Goal: Task Accomplishment & Management: Complete application form

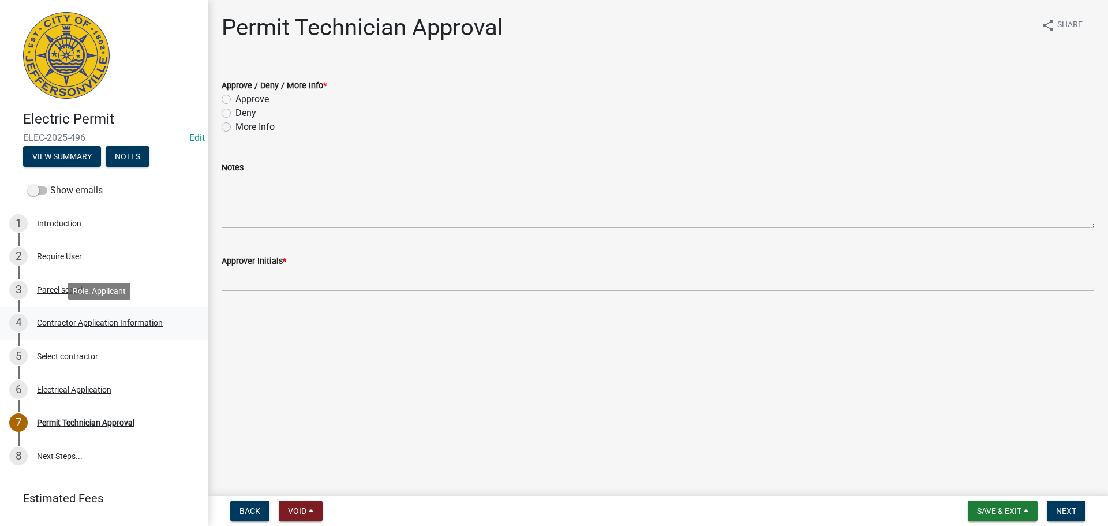
click at [124, 323] on div "Contractor Application Information" at bounding box center [100, 323] width 126 height 8
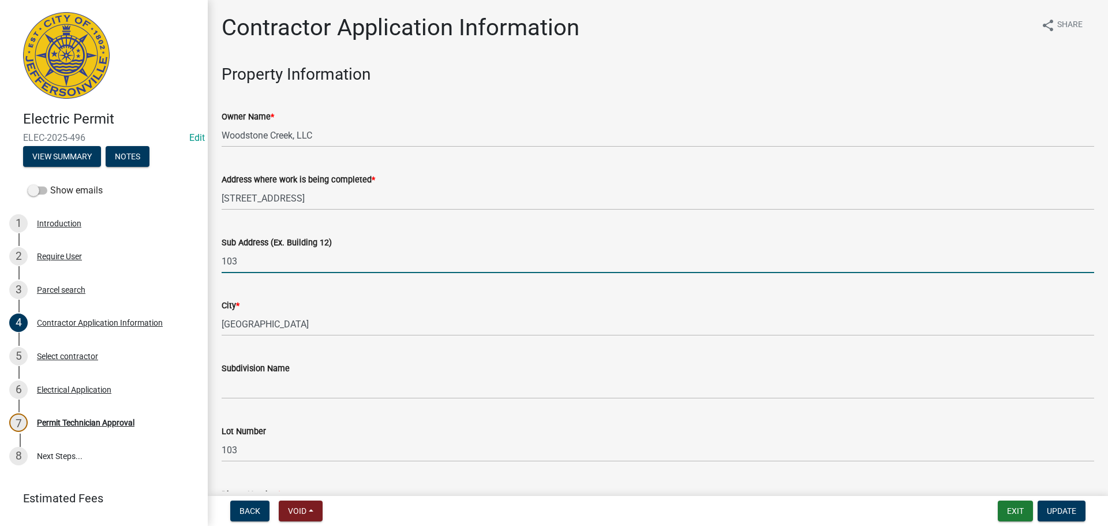
click at [222, 260] on input "103" at bounding box center [658, 261] width 873 height 24
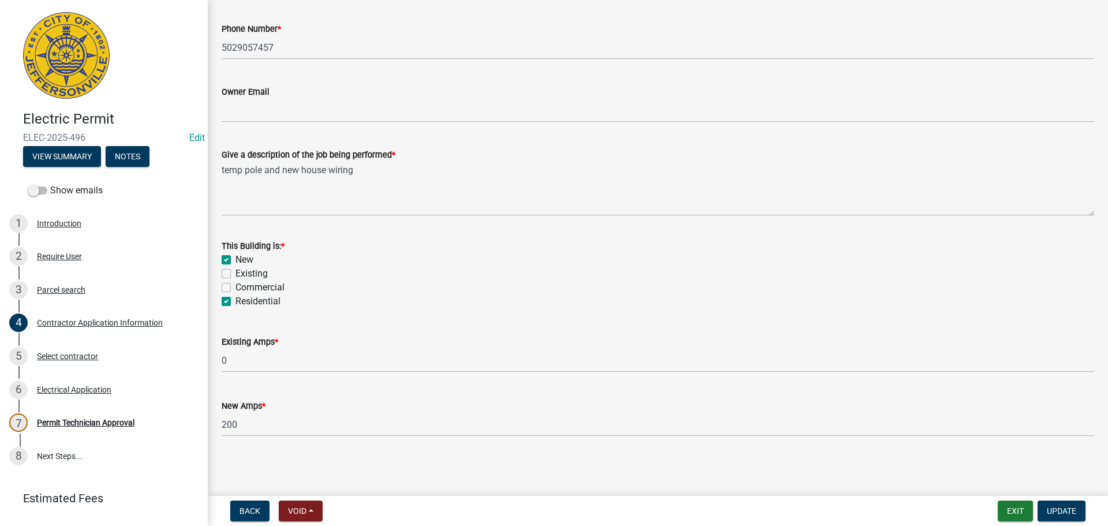
scroll to position [466, 0]
type input "5265 Woodstone Circle, Lot 103"
click at [1058, 508] on span "Update" at bounding box center [1061, 510] width 29 height 9
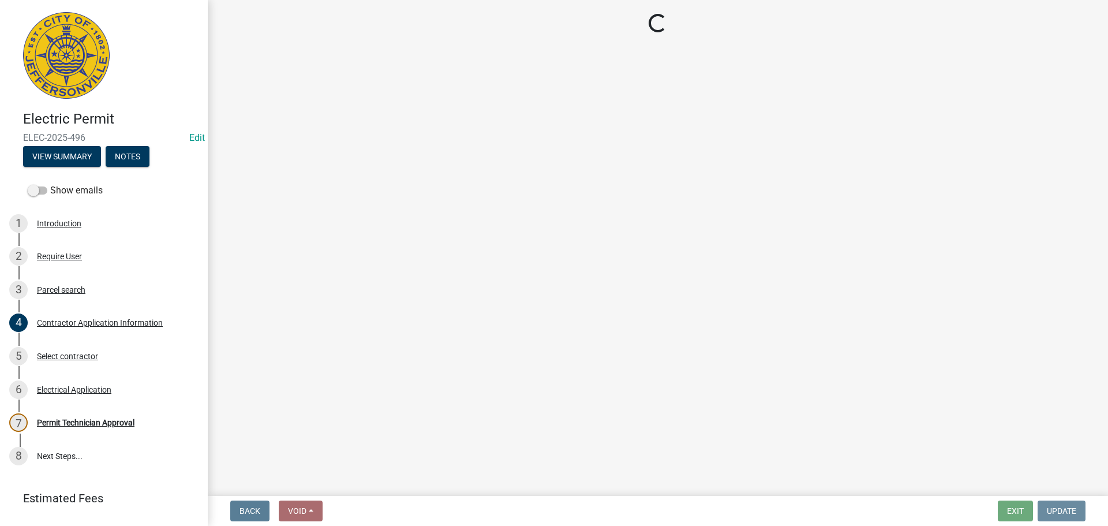
scroll to position [0, 0]
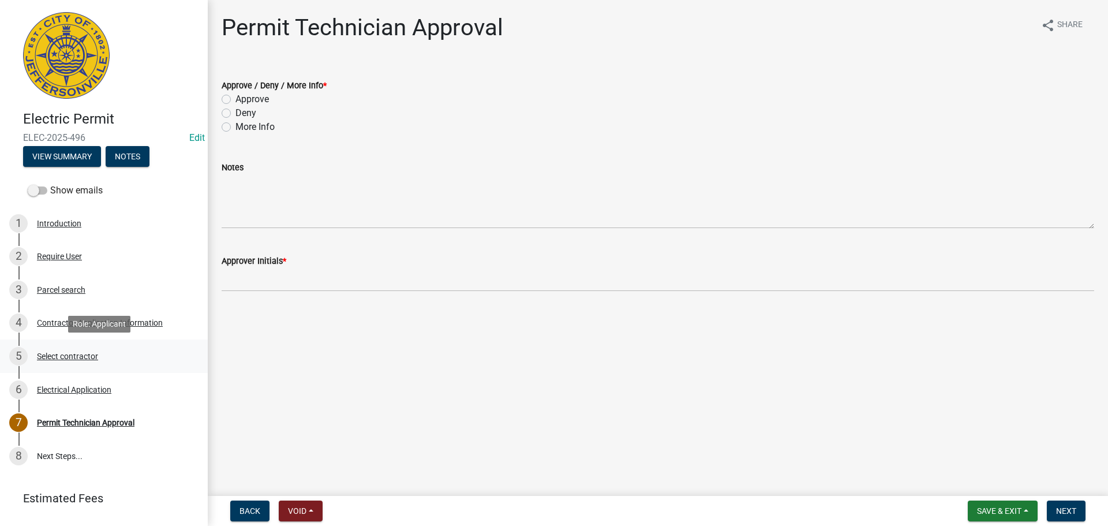
click at [61, 350] on div "5 Select contractor" at bounding box center [99, 356] width 180 height 18
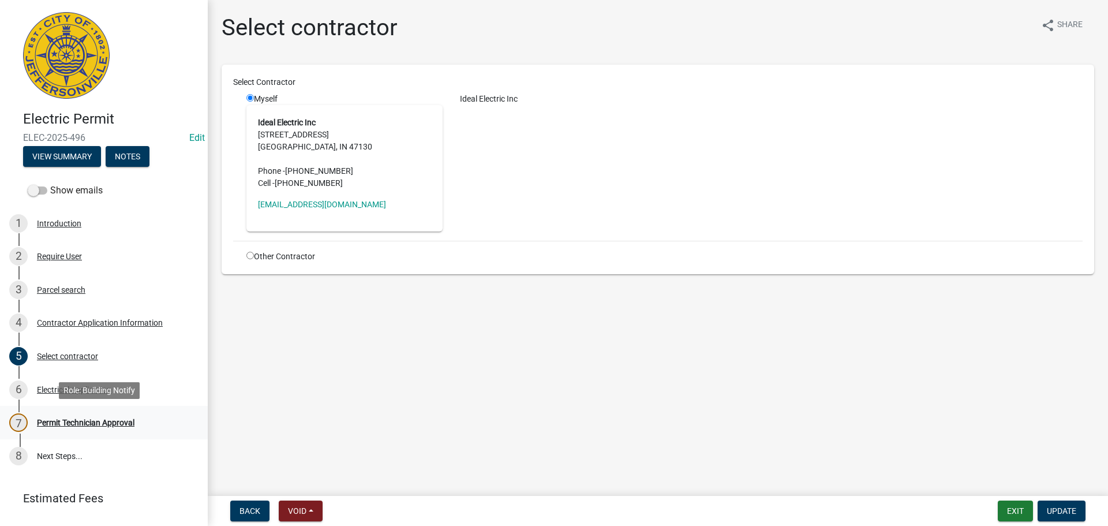
click at [63, 424] on div "Permit Technician Approval" at bounding box center [86, 422] width 98 height 8
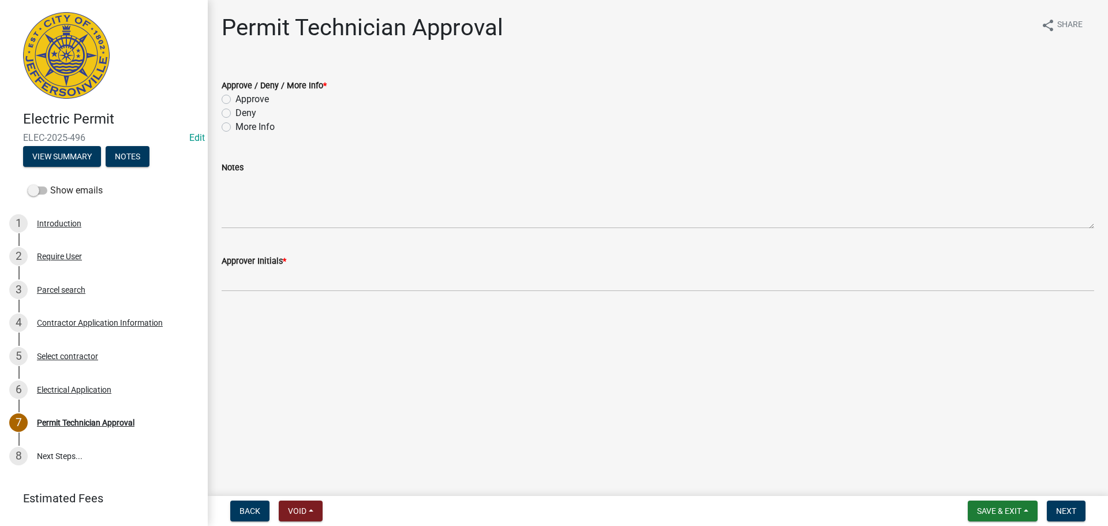
click at [258, 101] on label "Approve" at bounding box center [251, 99] width 33 height 14
click at [243, 100] on input "Approve" at bounding box center [239, 96] width 8 height 8
radio input "true"
click at [108, 326] on div "Contractor Application Information" at bounding box center [100, 323] width 126 height 8
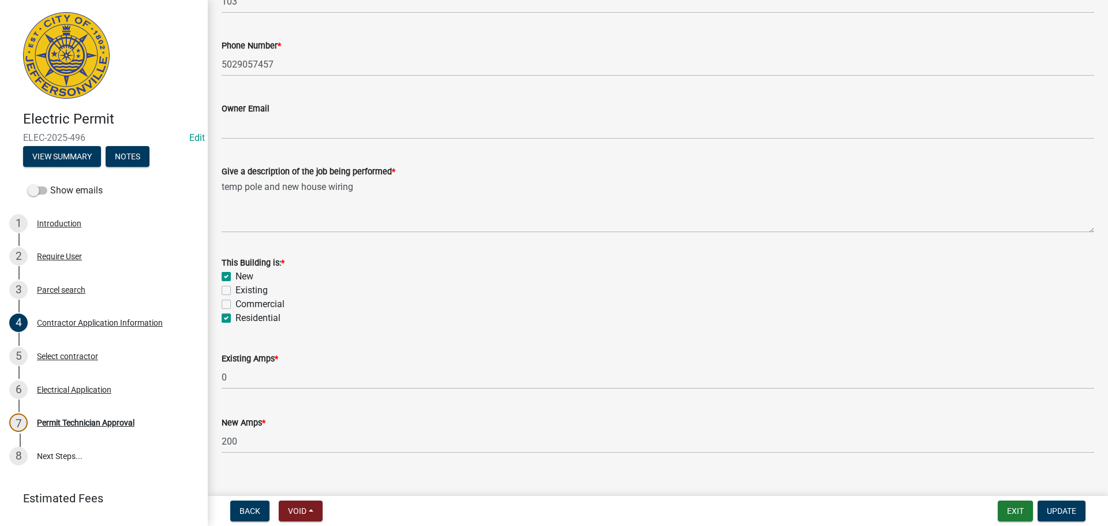
scroll to position [462, 0]
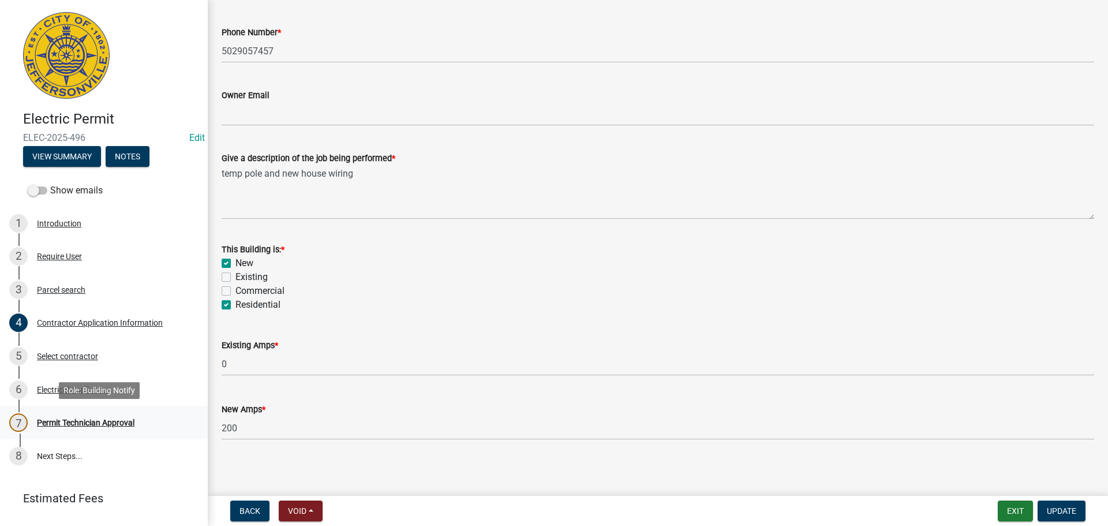
click at [111, 422] on div "Permit Technician Approval" at bounding box center [86, 422] width 98 height 8
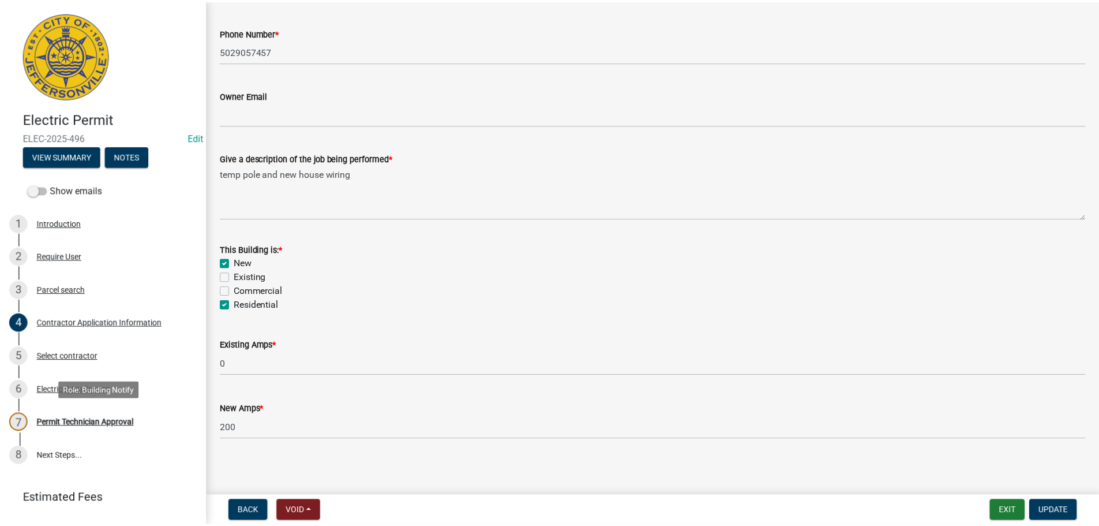
scroll to position [0, 0]
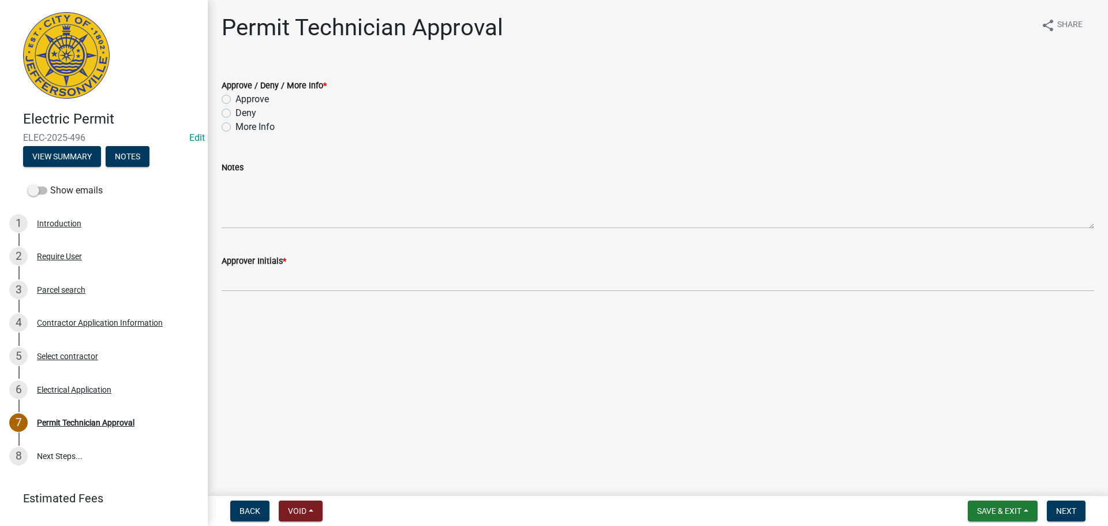
click at [249, 102] on label "Approve" at bounding box center [251, 99] width 33 height 14
click at [243, 100] on input "Approve" at bounding box center [239, 96] width 8 height 8
radio input "true"
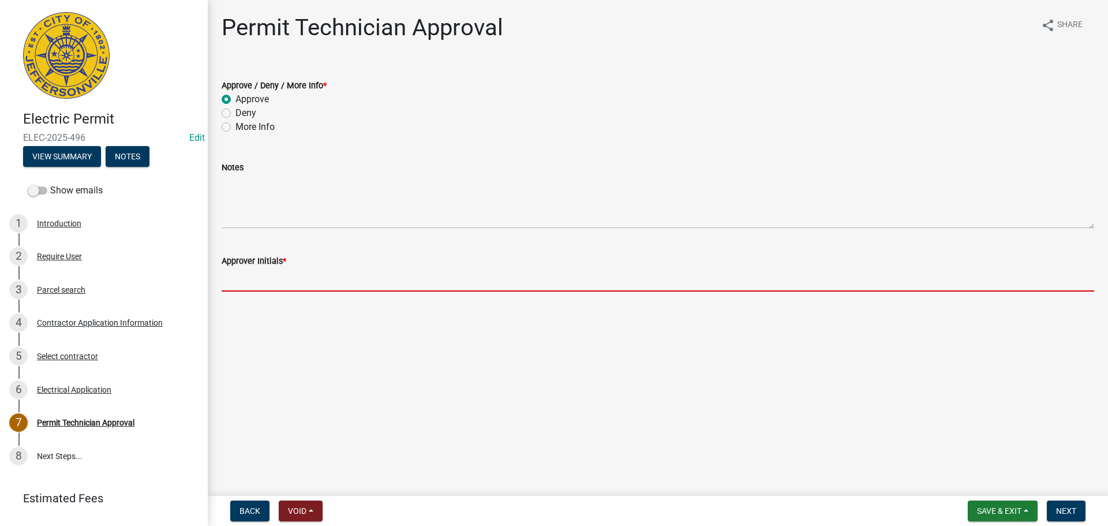
click at [277, 285] on input "Approver Initials *" at bounding box center [658, 280] width 873 height 24
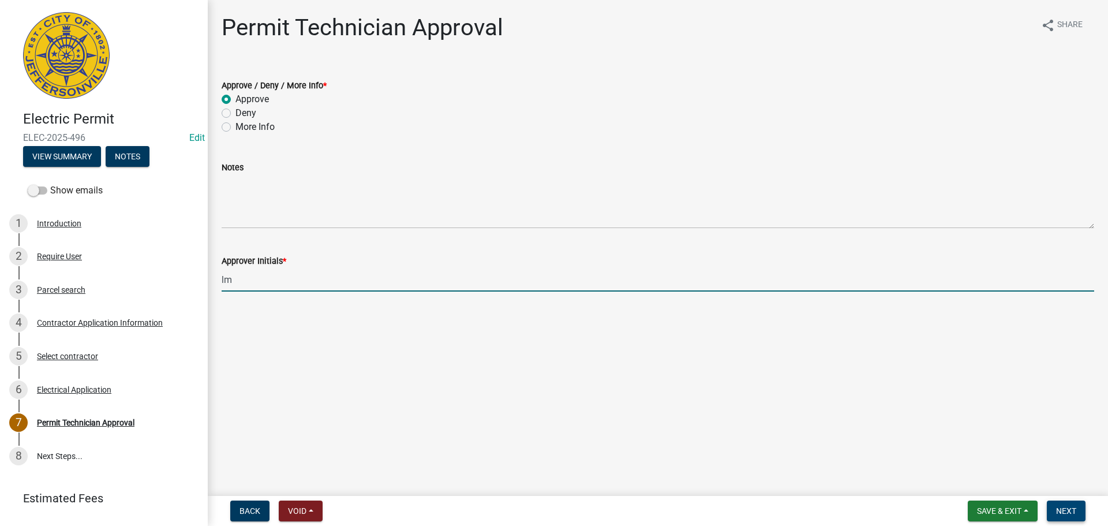
type input "lm"
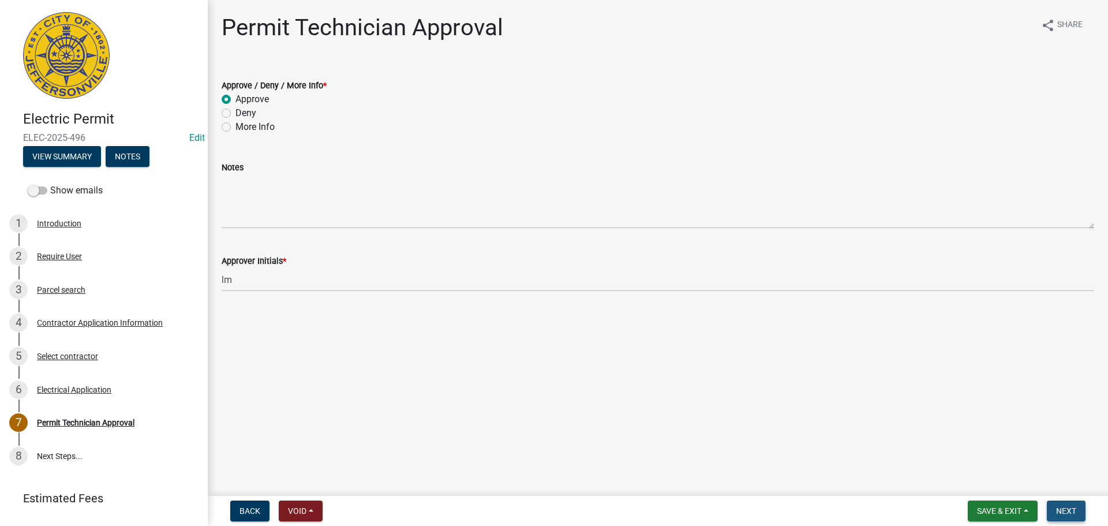
click at [1072, 511] on span "Next" at bounding box center [1066, 510] width 20 height 9
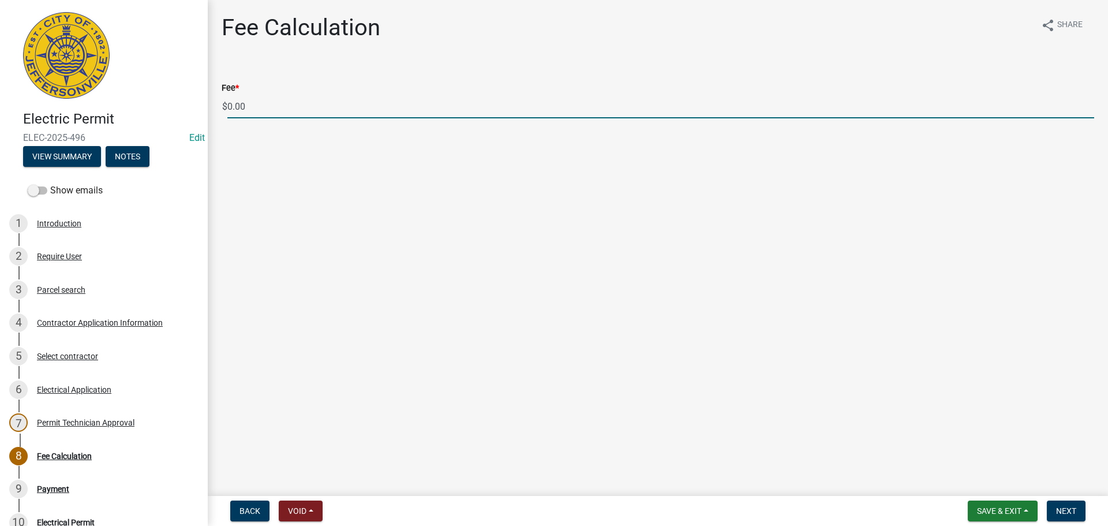
drag, startPoint x: 292, startPoint y: 108, endPoint x: 202, endPoint y: 108, distance: 90.0
click at [202, 108] on div "Electric Permit ELEC-2025-496 Edit View Summary Notes Show emails 1 Introductio…" at bounding box center [554, 263] width 1108 height 526
type input "135.00"
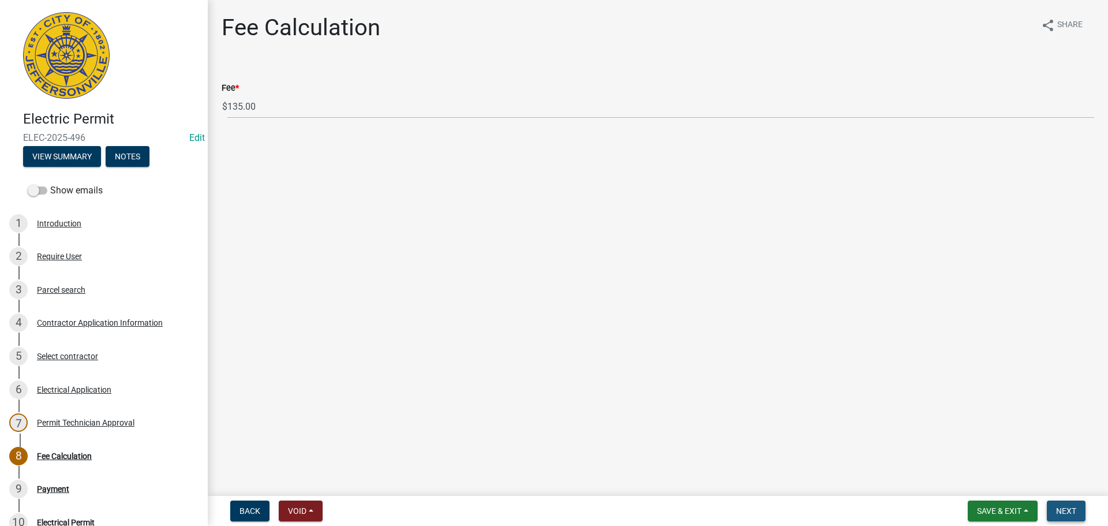
click at [1077, 515] on button "Next" at bounding box center [1066, 510] width 39 height 21
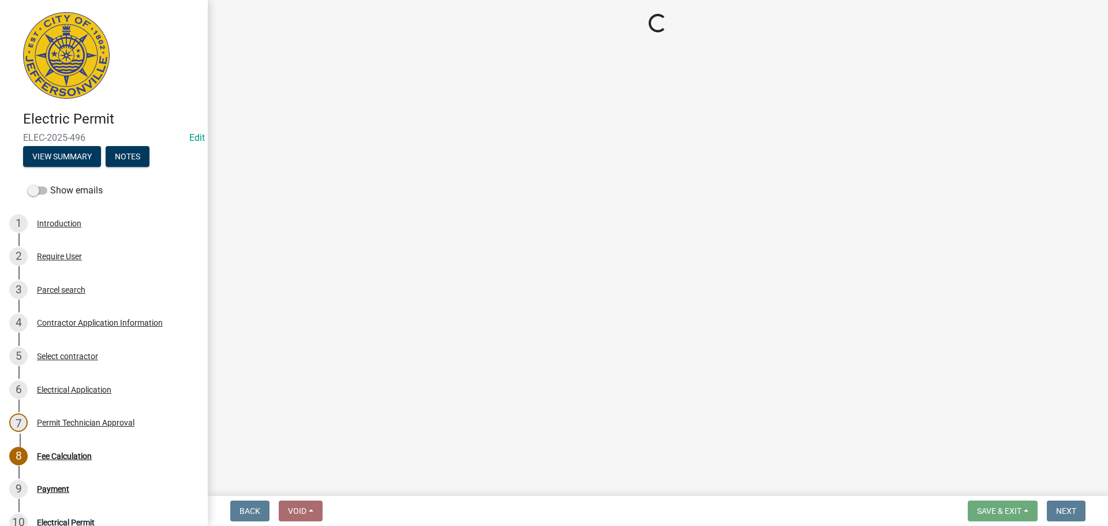
select select "3: 3"
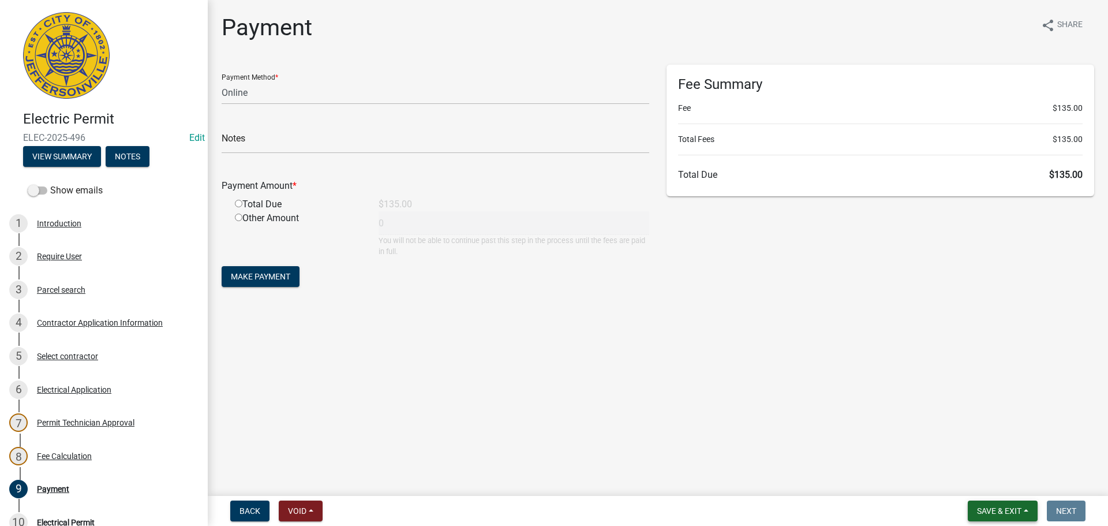
click at [997, 505] on button "Save & Exit" at bounding box center [1003, 510] width 70 height 21
click at [1001, 480] on button "Save & Exit" at bounding box center [991, 481] width 92 height 28
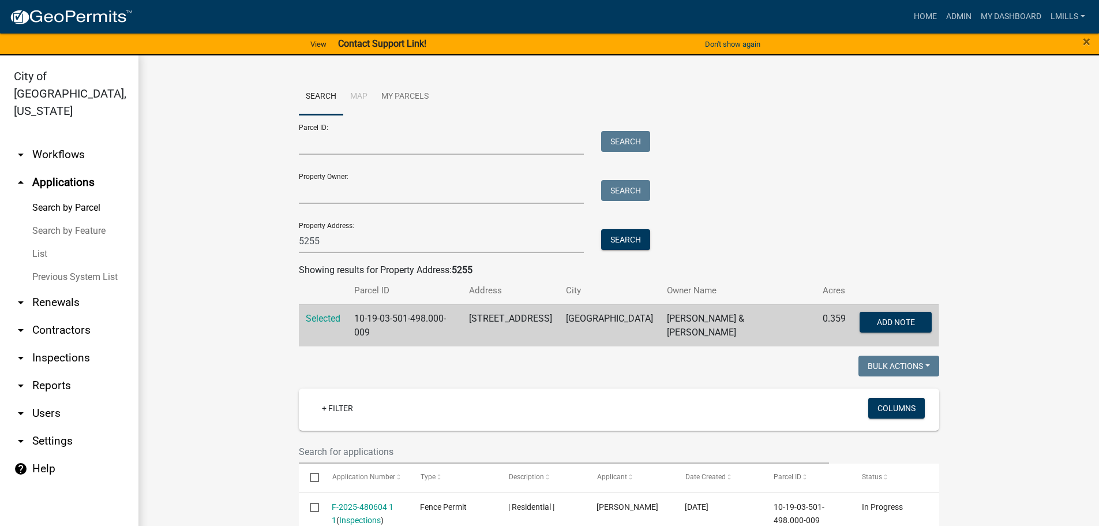
scroll to position [519, 0]
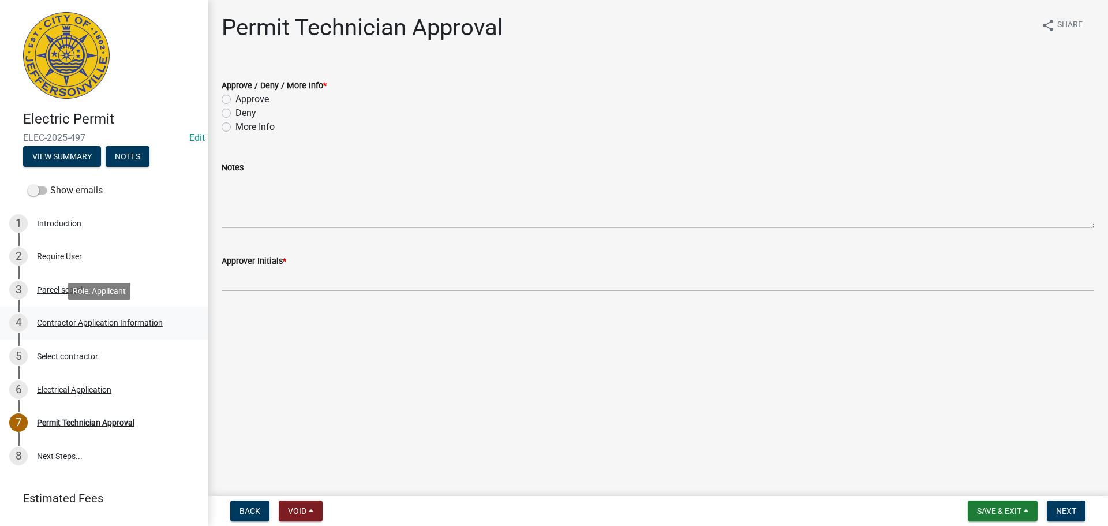
click at [104, 324] on div "Contractor Application Information" at bounding box center [100, 323] width 126 height 8
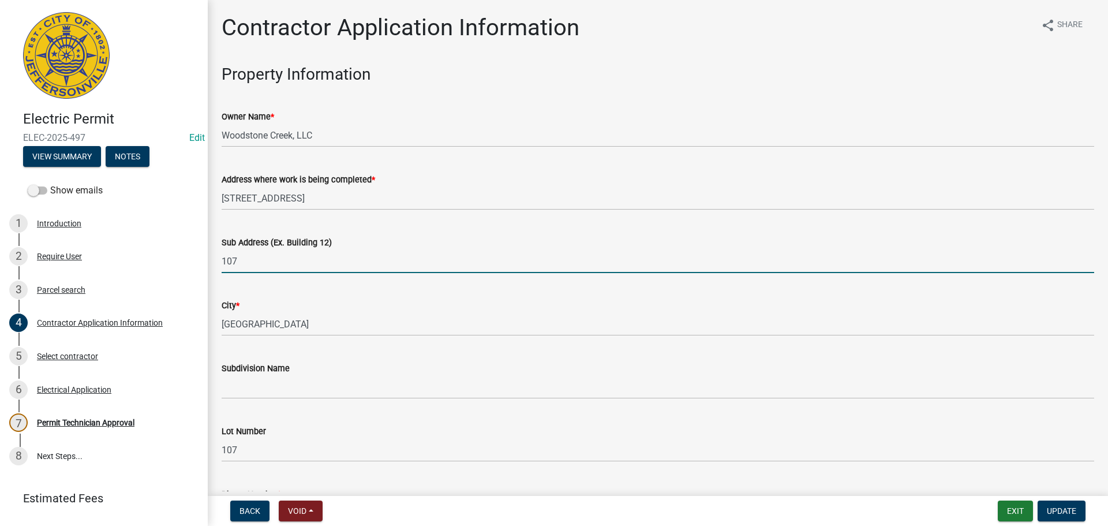
click at [222, 258] on input "107" at bounding box center [658, 261] width 873 height 24
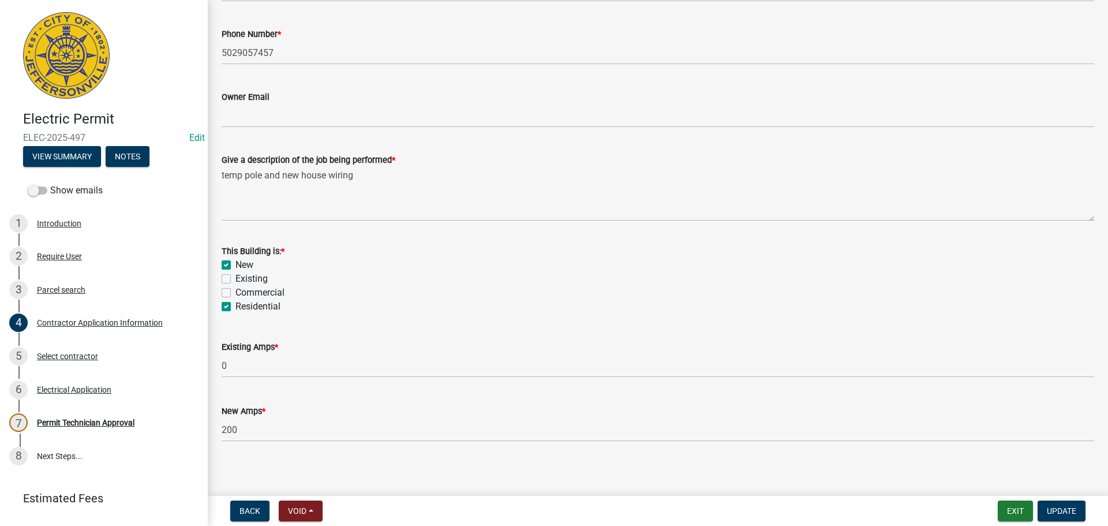
scroll to position [466, 0]
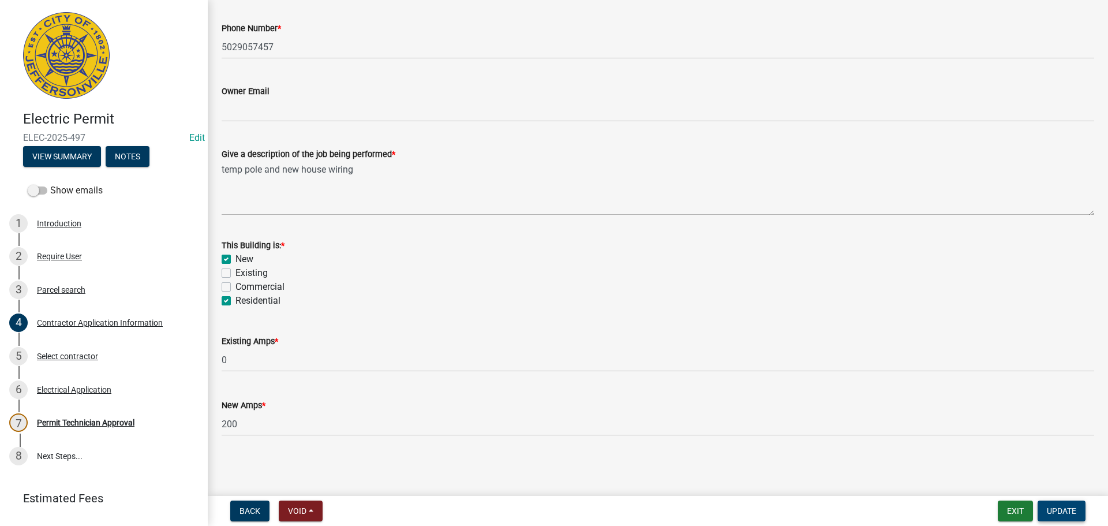
type input "5253 Woodstone Circle, Lot 107"
click at [1058, 506] on span "Update" at bounding box center [1061, 510] width 29 height 9
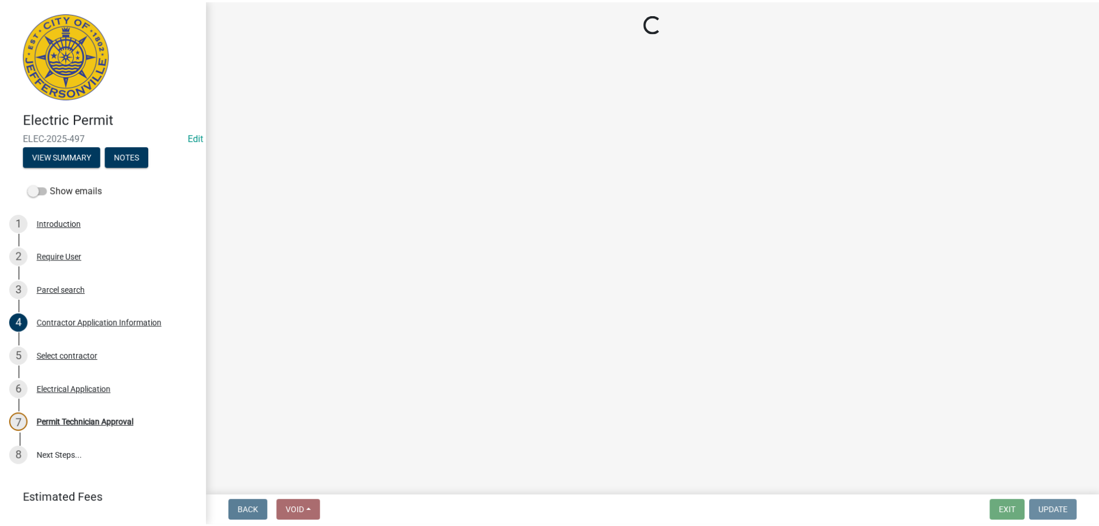
scroll to position [0, 0]
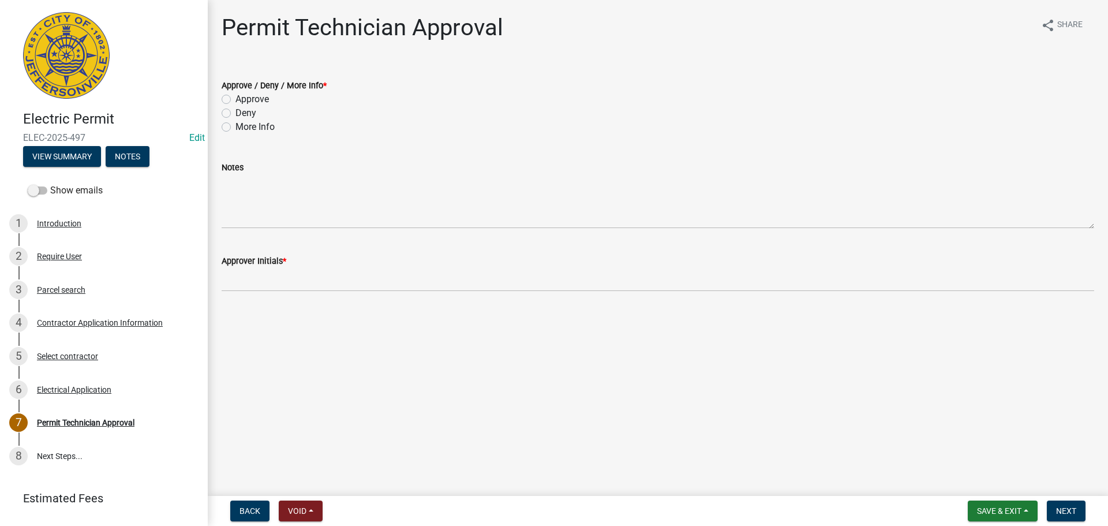
click at [249, 96] on label "Approve" at bounding box center [251, 99] width 33 height 14
click at [243, 96] on input "Approve" at bounding box center [239, 96] width 8 height 8
radio input "true"
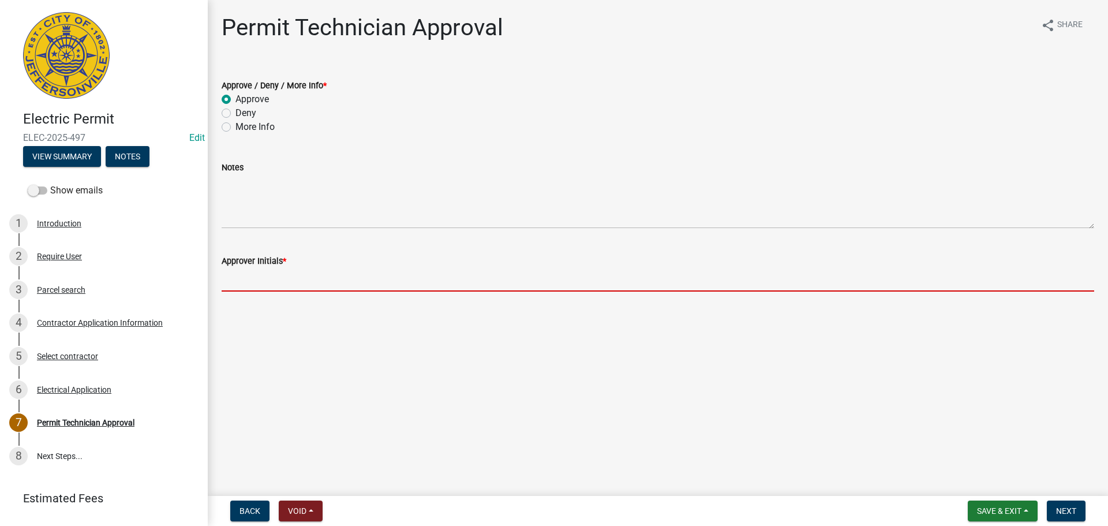
click at [291, 275] on input "Approver Initials *" at bounding box center [658, 280] width 873 height 24
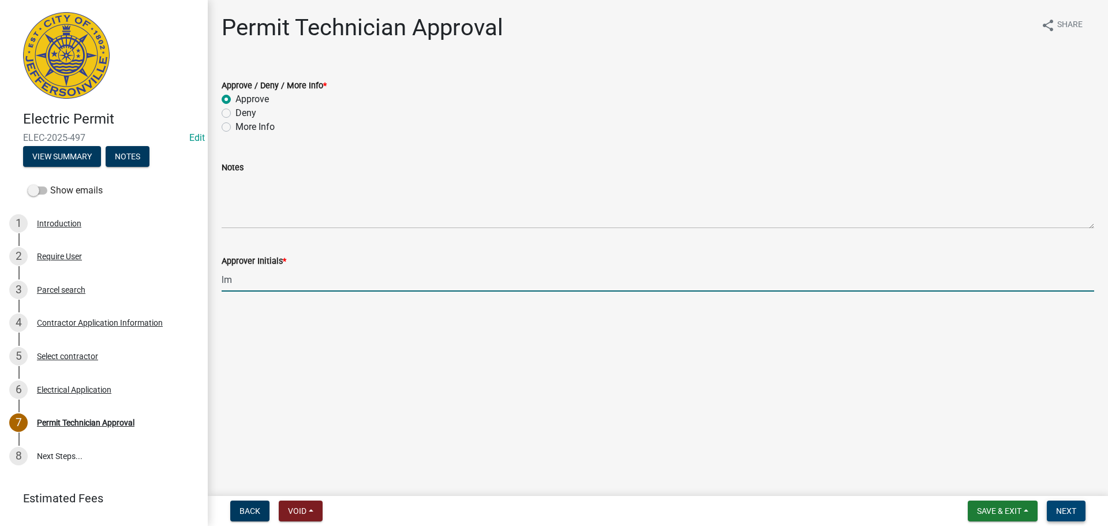
type input "lm"
click at [1079, 514] on button "Next" at bounding box center [1066, 510] width 39 height 21
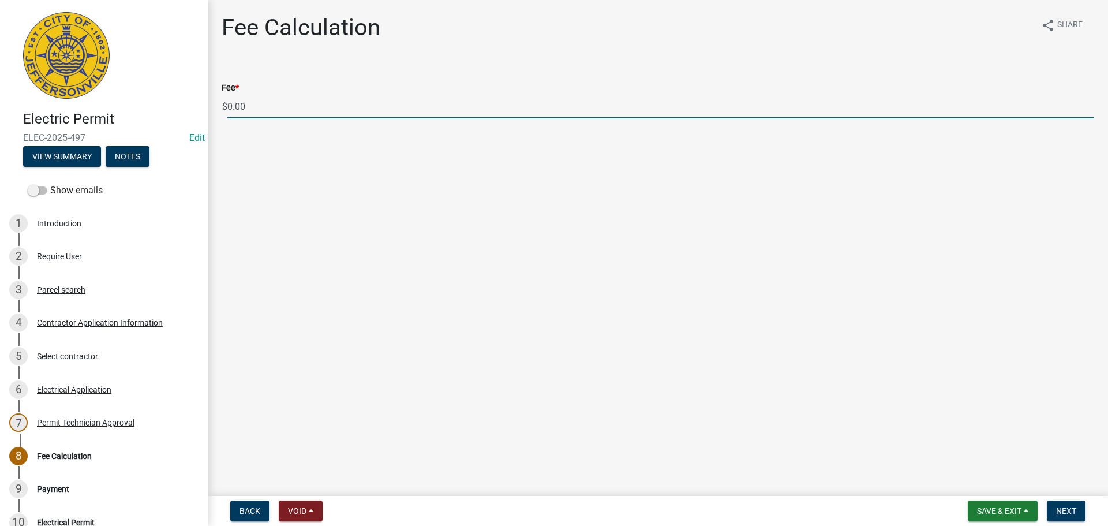
drag, startPoint x: 257, startPoint y: 105, endPoint x: 190, endPoint y: 100, distance: 66.6
click at [190, 100] on div "Electric Permit ELEC-2025-497 Edit View Summary Notes Show emails 1 Introductio…" at bounding box center [554, 263] width 1108 height 526
type input "135.00"
click at [1080, 510] on button "Next" at bounding box center [1066, 510] width 39 height 21
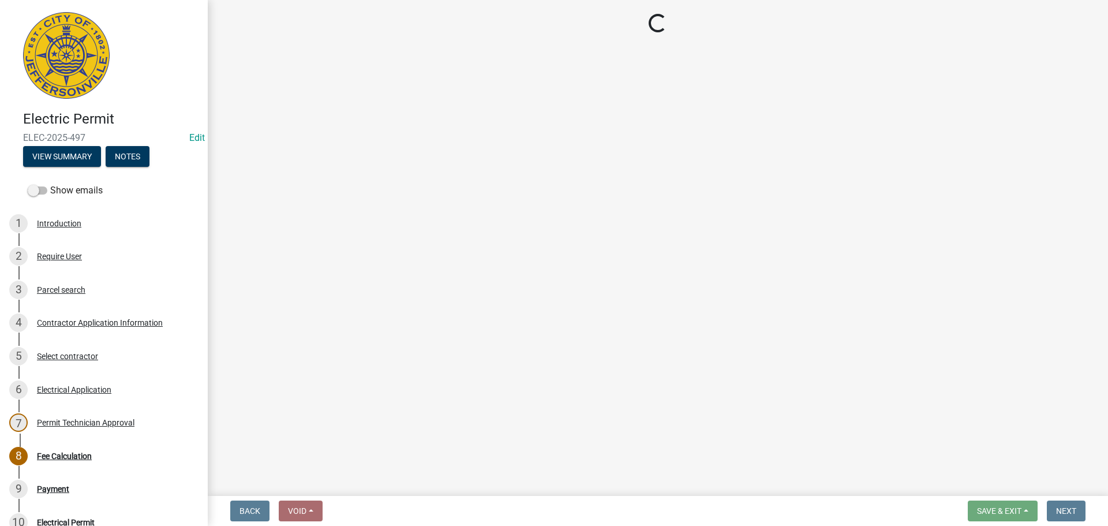
select select "3: 3"
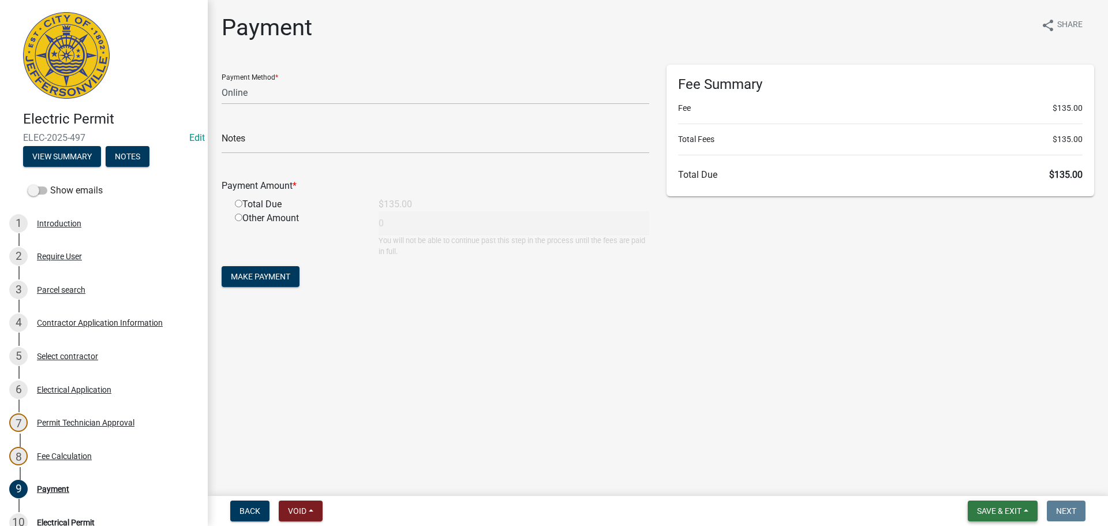
click at [1017, 509] on span "Save & Exit" at bounding box center [999, 510] width 44 height 9
click at [1017, 481] on button "Save & Exit" at bounding box center [991, 481] width 92 height 28
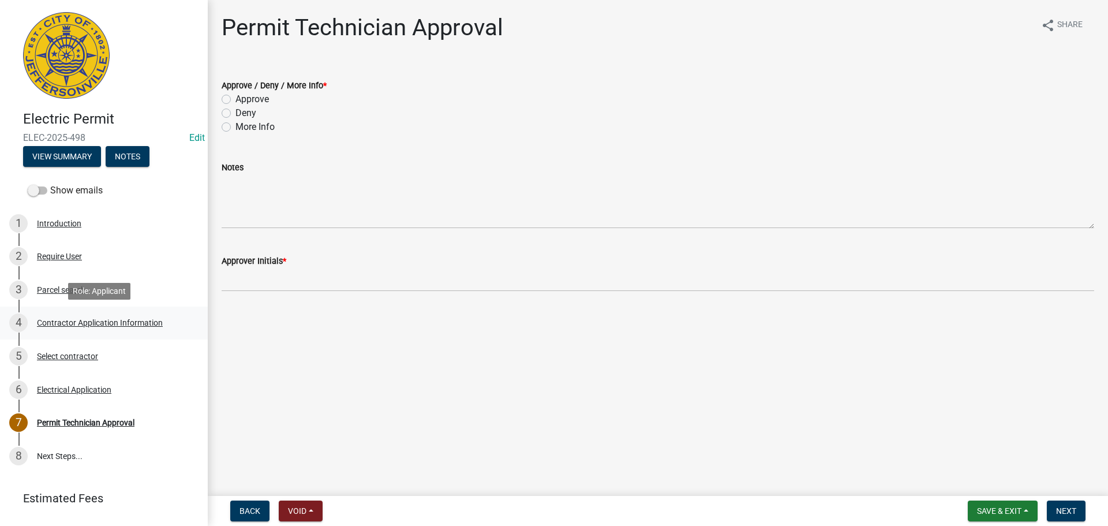
click at [88, 323] on div "Contractor Application Information" at bounding box center [100, 323] width 126 height 8
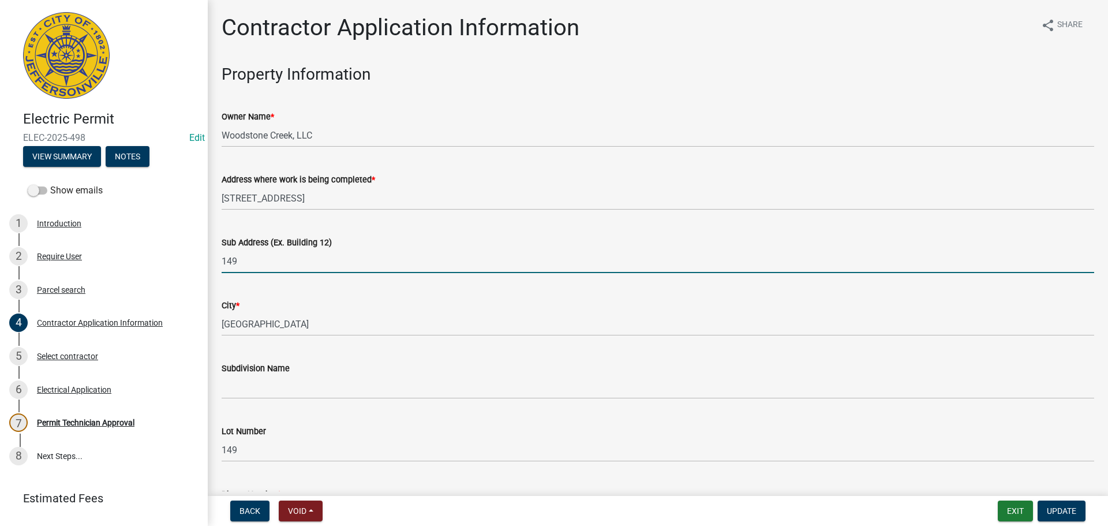
click at [224, 260] on input "149" at bounding box center [658, 261] width 873 height 24
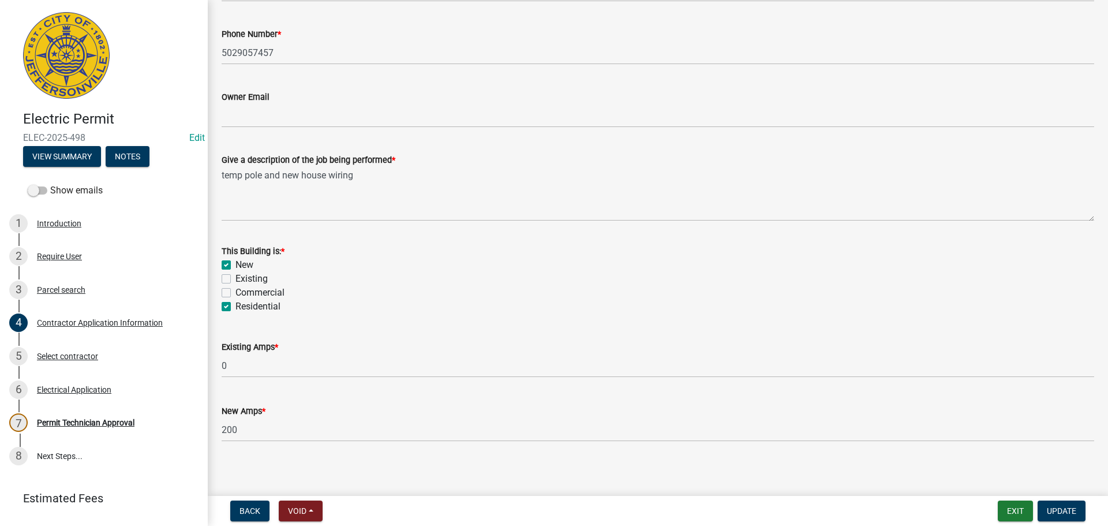
scroll to position [466, 0]
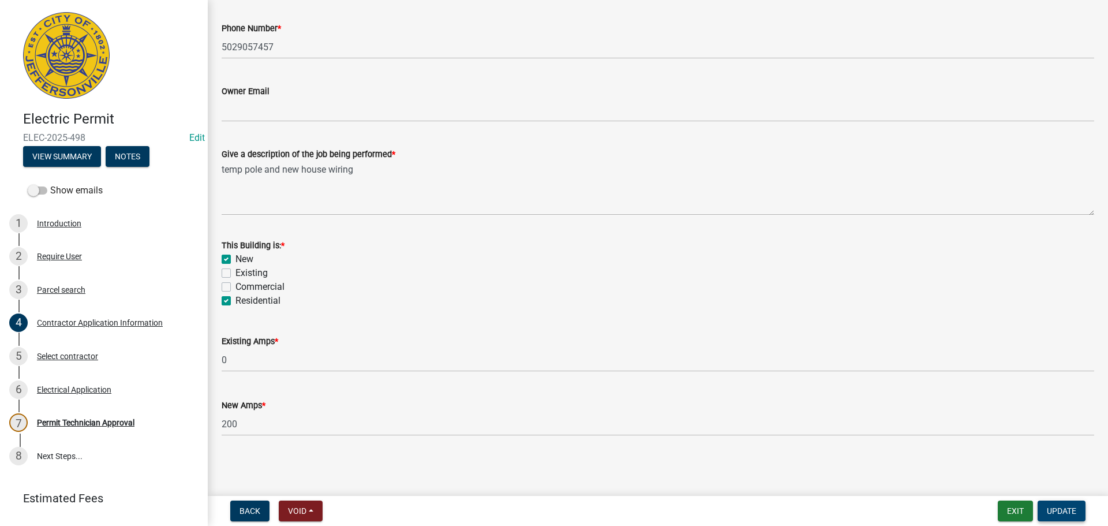
type input "[STREET_ADDRESS]"
click at [1057, 510] on span "Update" at bounding box center [1061, 510] width 29 height 9
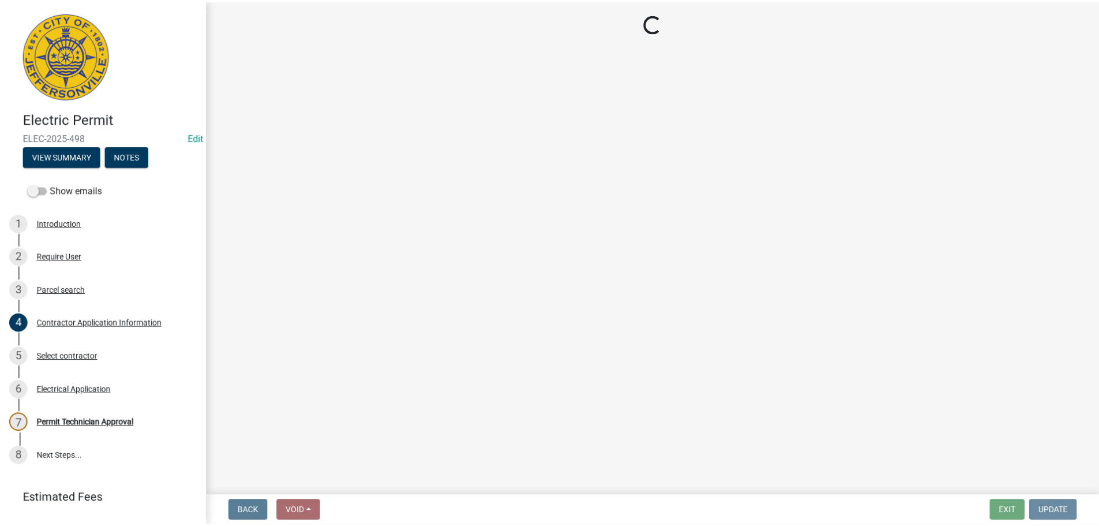
scroll to position [0, 0]
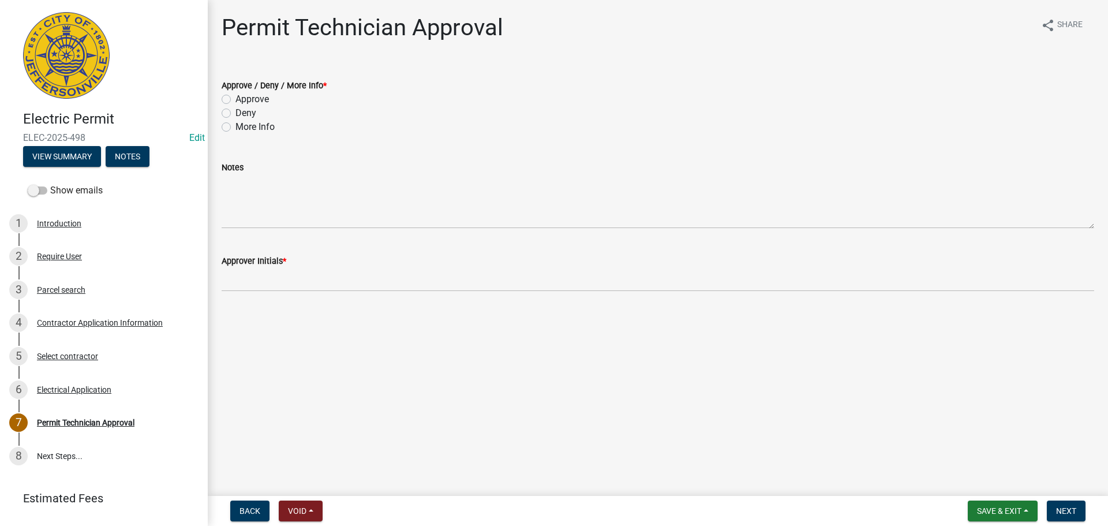
click at [252, 98] on label "Approve" at bounding box center [251, 99] width 33 height 14
click at [243, 98] on input "Approve" at bounding box center [239, 96] width 8 height 8
radio input "true"
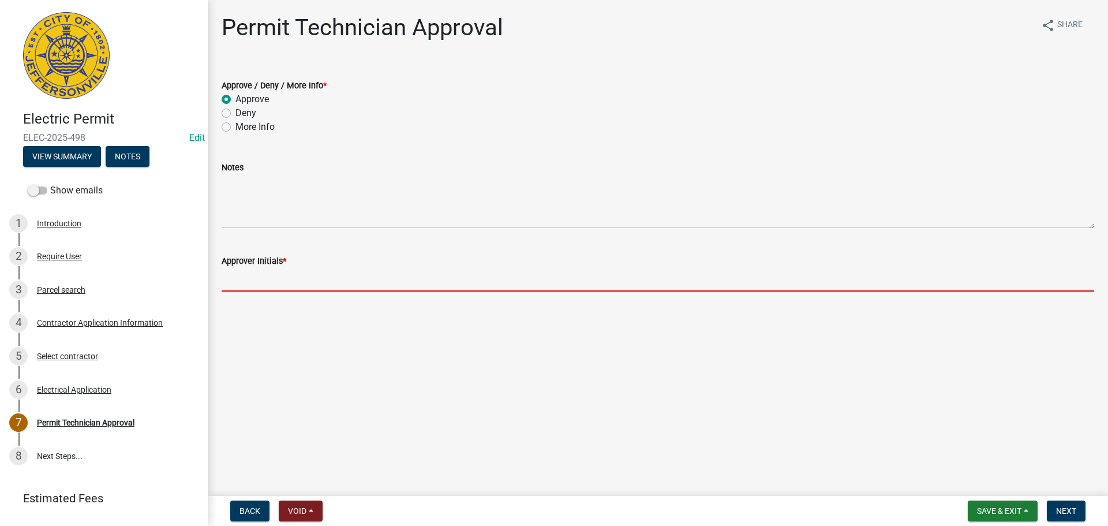
click at [281, 271] on input "Approver Initials *" at bounding box center [658, 280] width 873 height 24
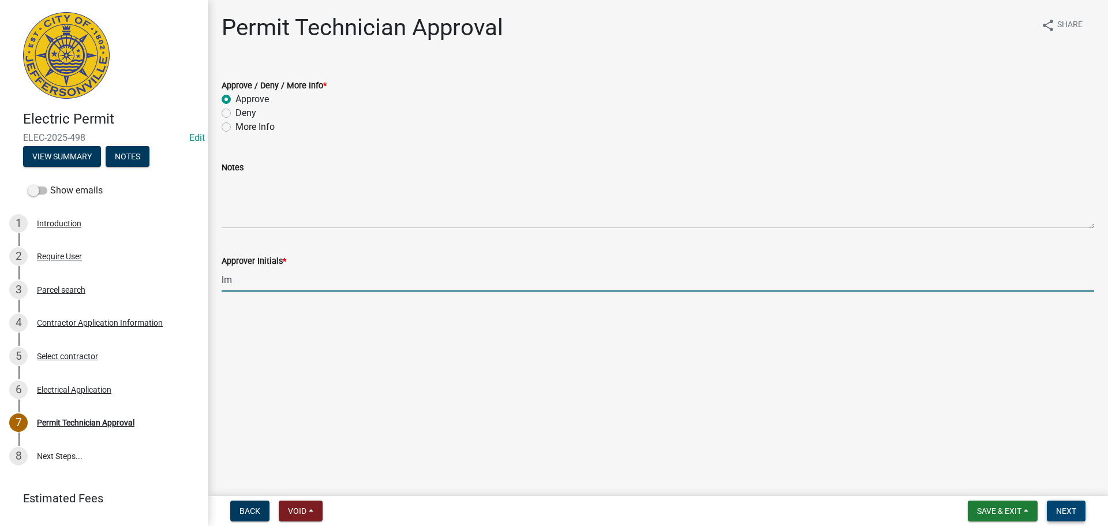
type input "lm"
click at [1066, 516] on button "Next" at bounding box center [1066, 510] width 39 height 21
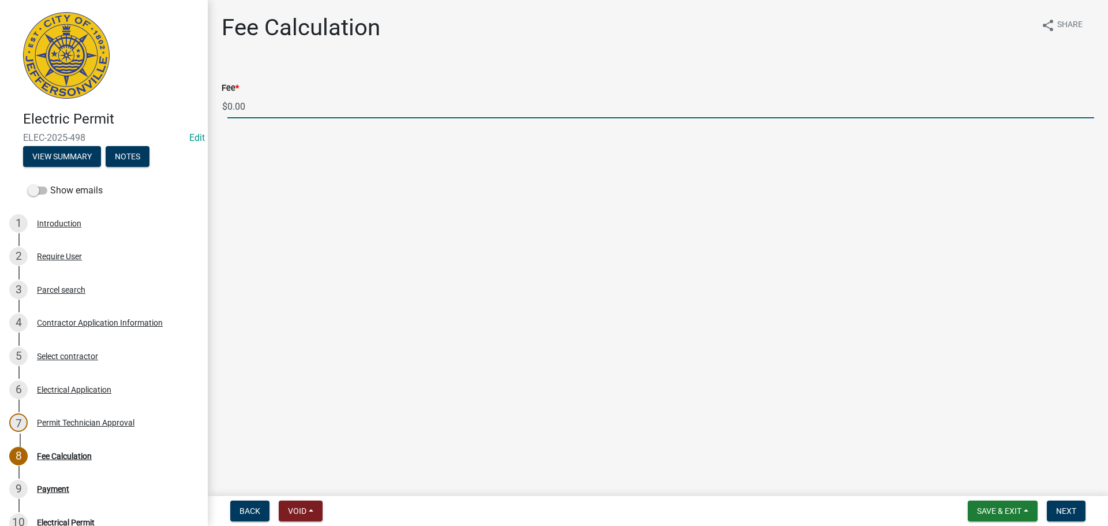
drag, startPoint x: 264, startPoint y: 110, endPoint x: 211, endPoint y: 107, distance: 53.1
click at [219, 108] on div "Fee * $ 0.00" at bounding box center [658, 92] width 890 height 54
type input "135.00"
click at [1068, 508] on span "Next" at bounding box center [1066, 510] width 20 height 9
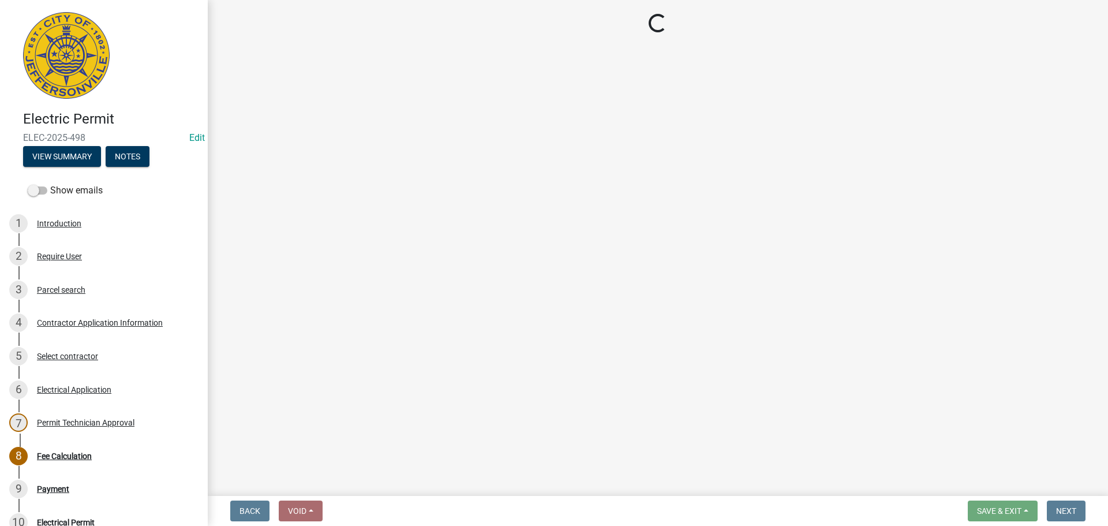
select select "3: 3"
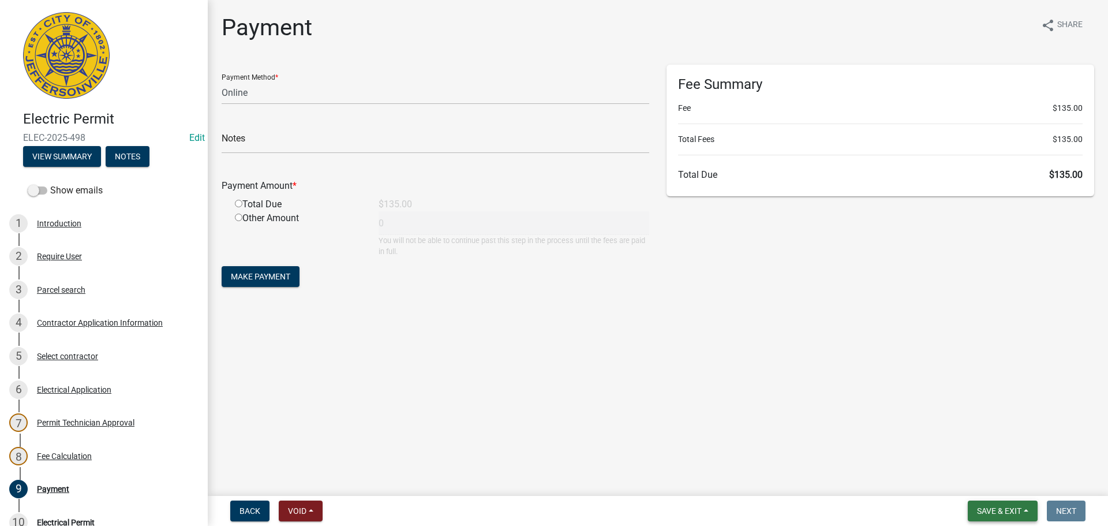
click at [1006, 510] on span "Save & Exit" at bounding box center [999, 510] width 44 height 9
click at [1002, 479] on button "Save & Exit" at bounding box center [991, 481] width 92 height 28
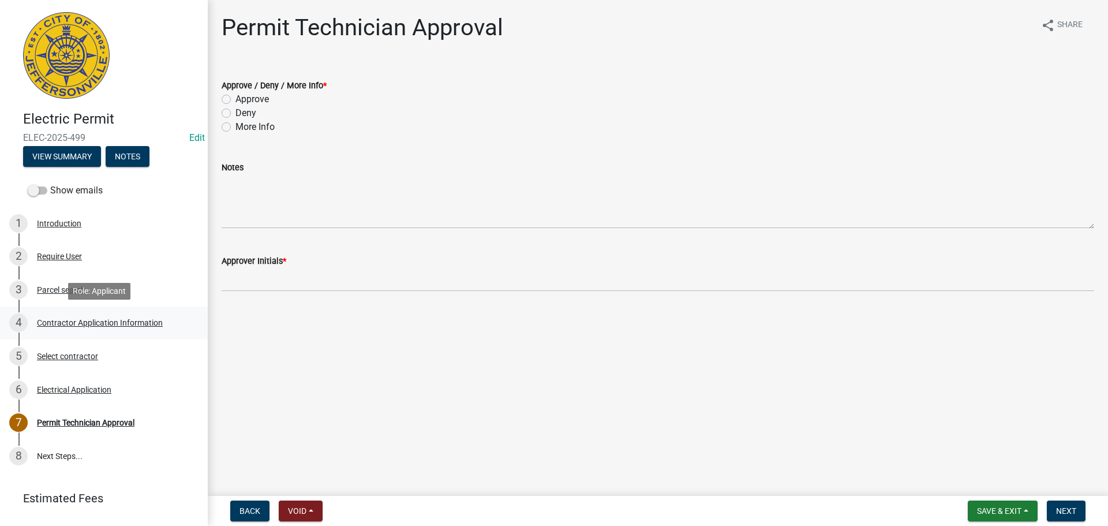
click at [106, 321] on div "Contractor Application Information" at bounding box center [100, 323] width 126 height 8
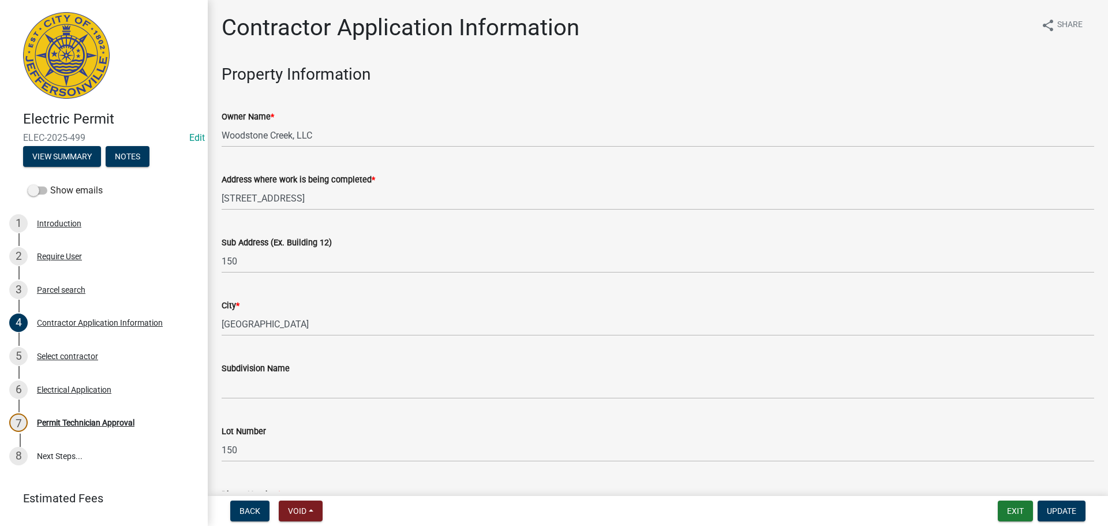
click at [222, 256] on div "Sub Address (Ex. Building 12) 150" at bounding box center [658, 246] width 890 height 54
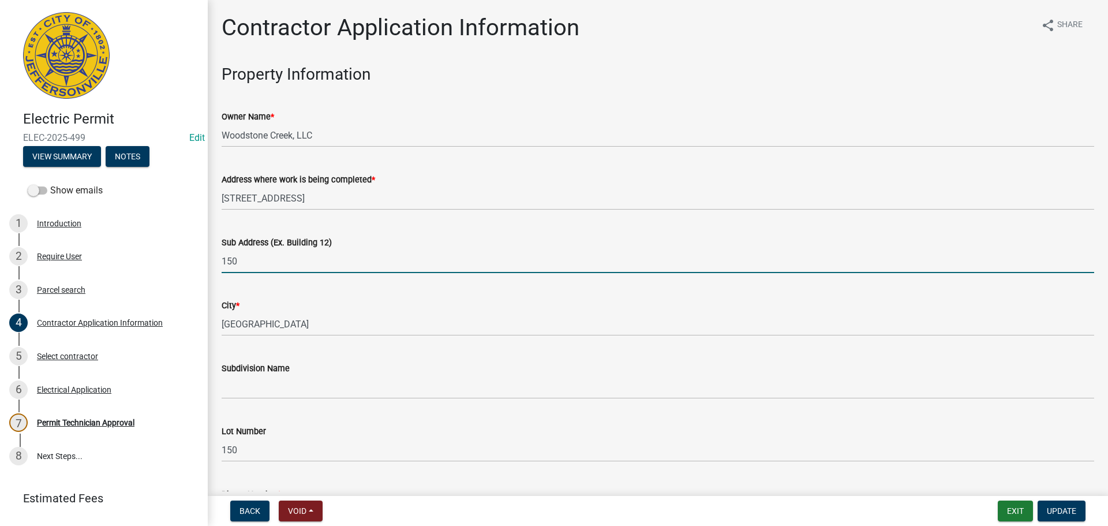
click at [224, 255] on input "150" at bounding box center [658, 261] width 873 height 24
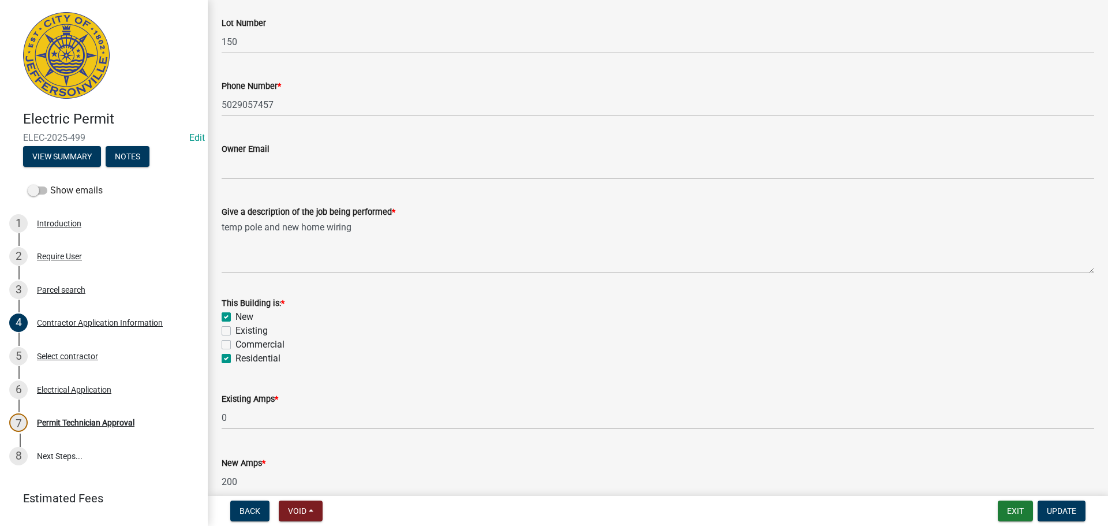
scroll to position [466, 0]
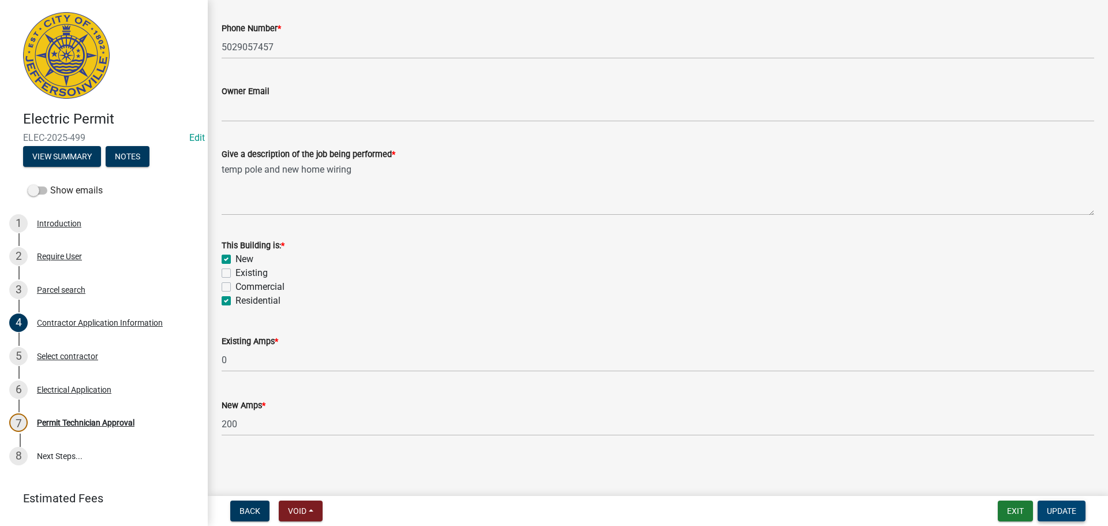
type input "5124 Woodstone Circle, Lot 150"
click at [1056, 512] on span "Update" at bounding box center [1061, 510] width 29 height 9
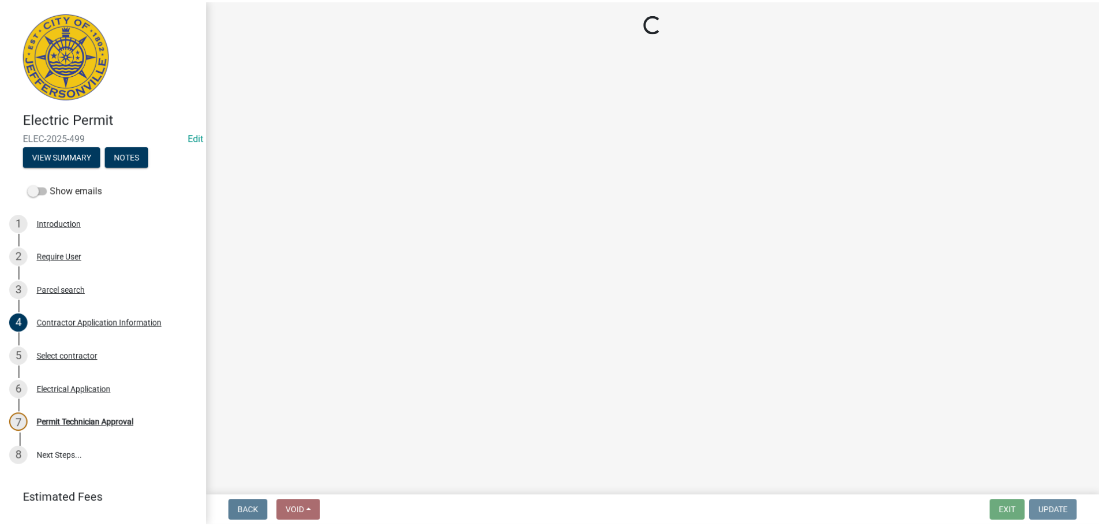
scroll to position [0, 0]
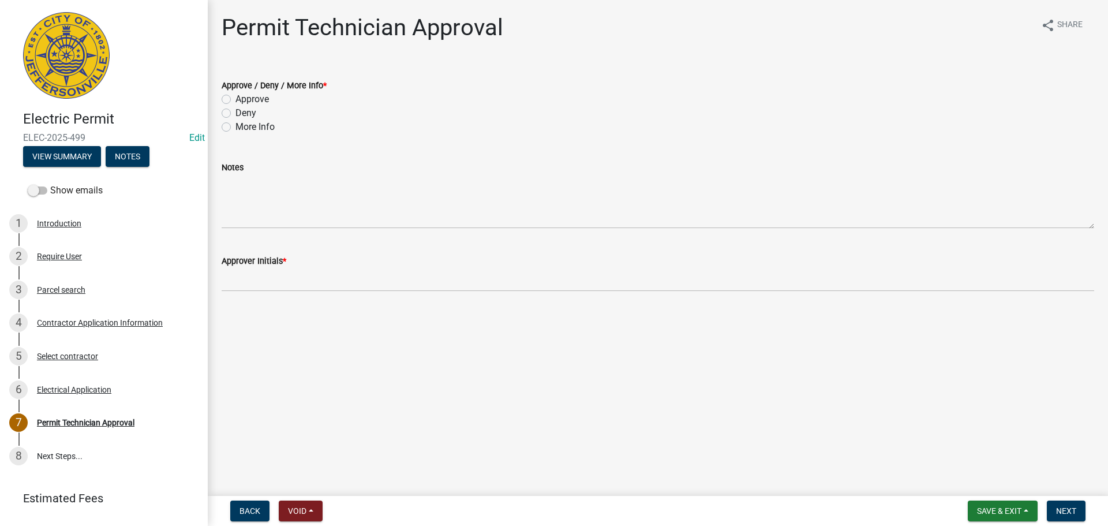
drag, startPoint x: 260, startPoint y: 101, endPoint x: 253, endPoint y: 110, distance: 11.5
click at [260, 100] on label "Approve" at bounding box center [251, 99] width 33 height 14
click at [243, 100] on input "Approve" at bounding box center [239, 96] width 8 height 8
radio input "true"
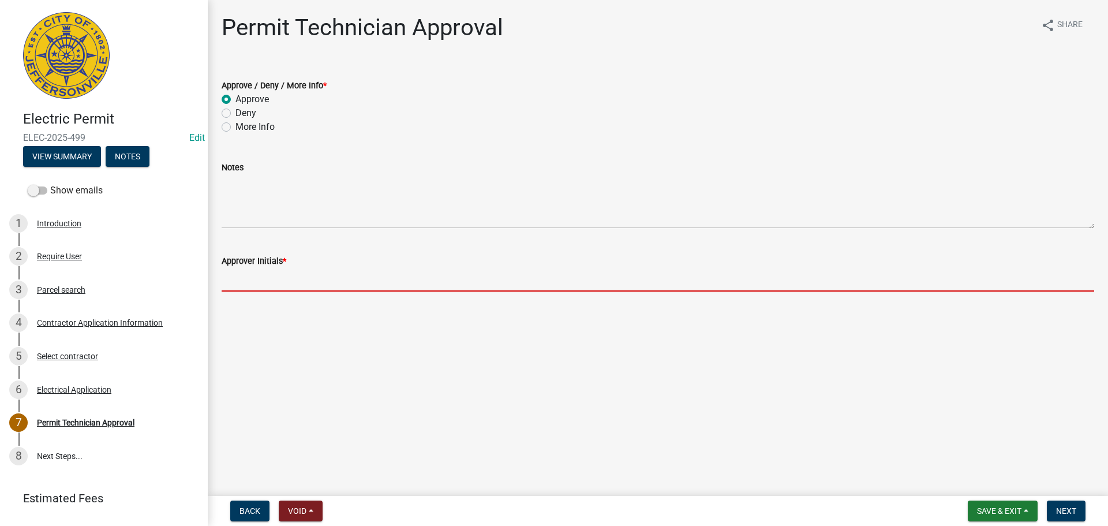
click at [287, 280] on input "Approver Initials *" at bounding box center [658, 280] width 873 height 24
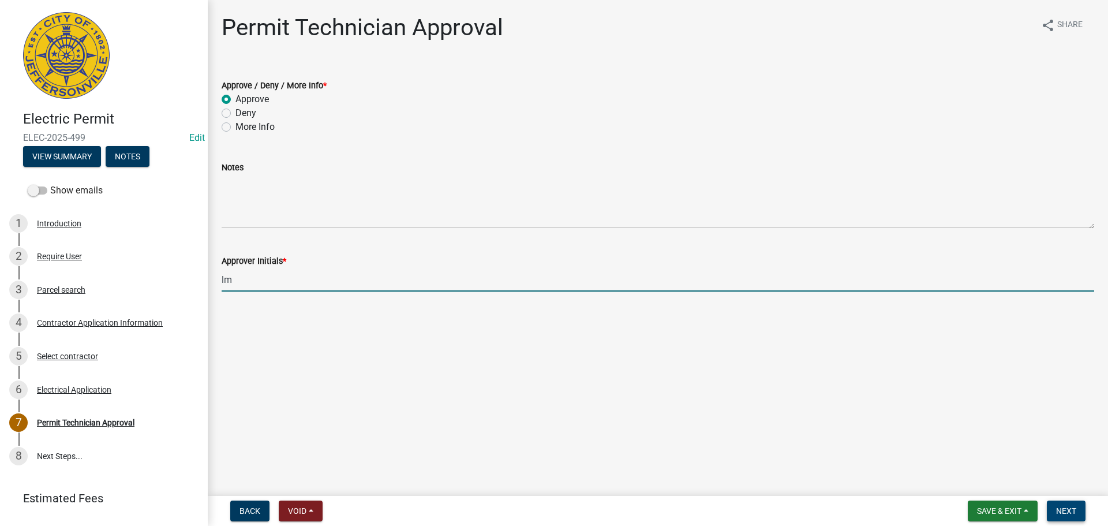
type input "lm"
click at [1058, 506] on span "Next" at bounding box center [1066, 510] width 20 height 9
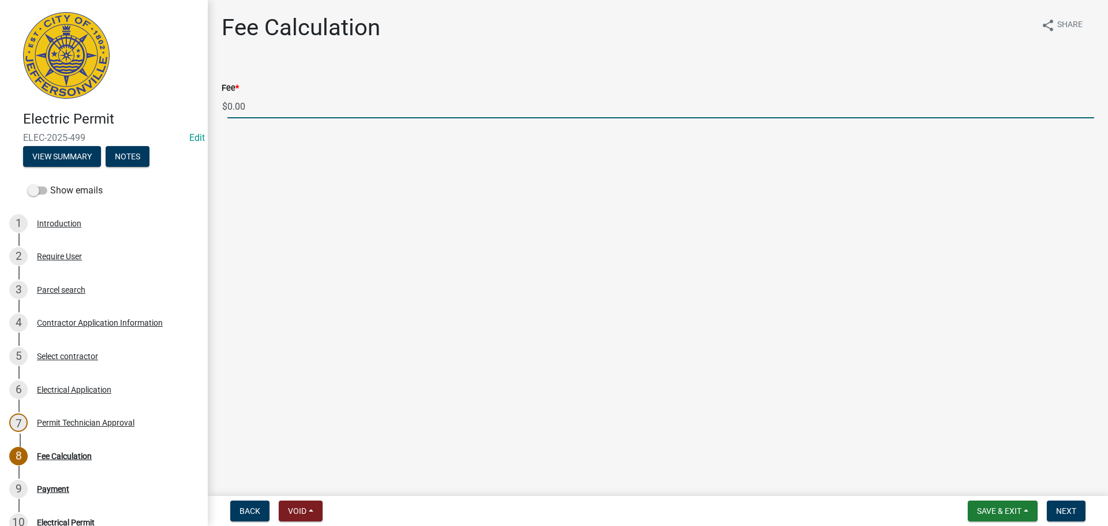
drag, startPoint x: 224, startPoint y: 108, endPoint x: 200, endPoint y: 108, distance: 23.7
click at [200, 108] on div "Electric Permit ELEC-2025-499 Edit View Summary Notes Show emails 1 Introductio…" at bounding box center [554, 263] width 1108 height 526
type input "135.00"
click at [1060, 506] on span "Next" at bounding box center [1066, 510] width 20 height 9
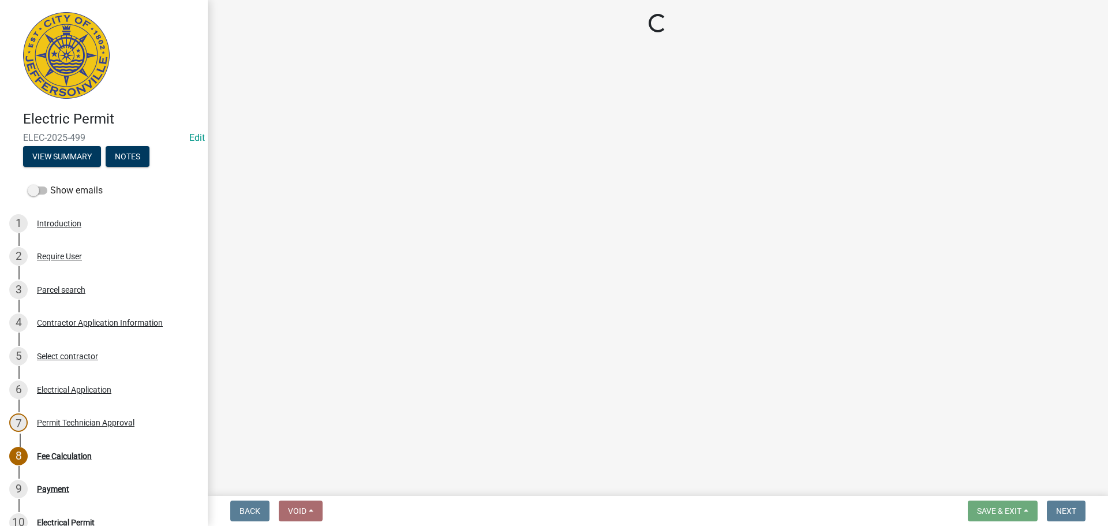
select select "3: 3"
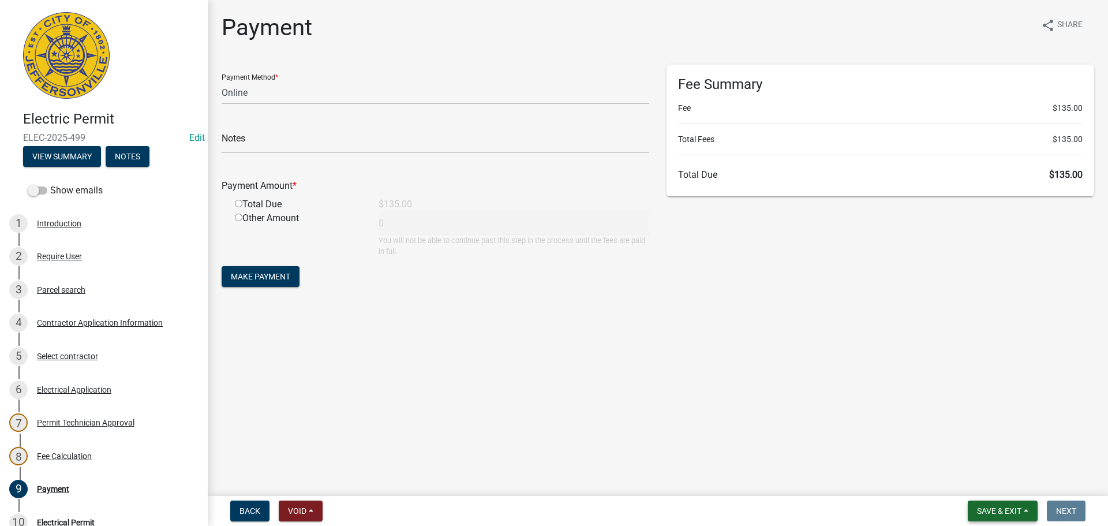
click at [991, 509] on span "Save & Exit" at bounding box center [999, 510] width 44 height 9
click at [983, 483] on button "Save & Exit" at bounding box center [991, 481] width 92 height 28
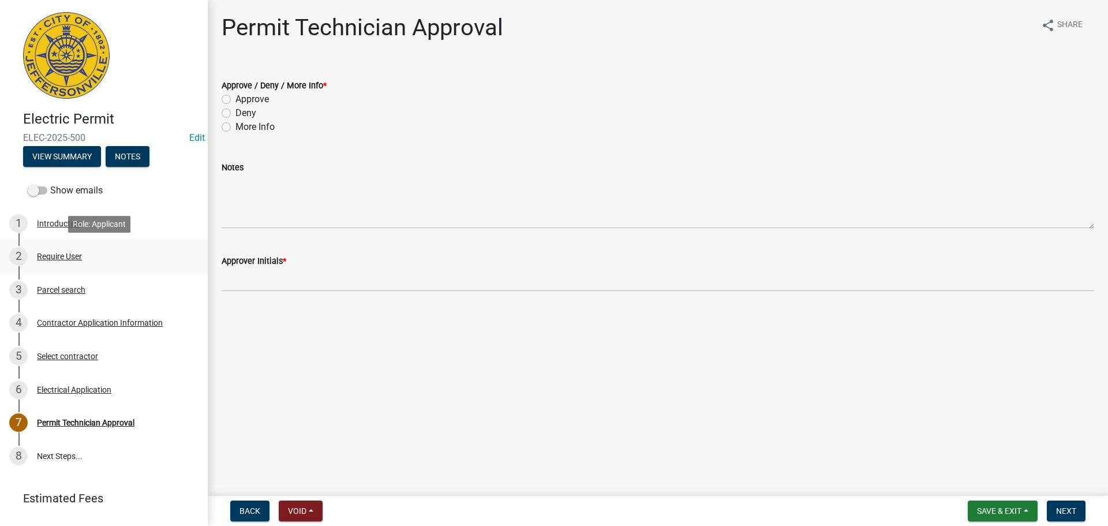
click at [66, 253] on div "Require User" at bounding box center [59, 256] width 45 height 8
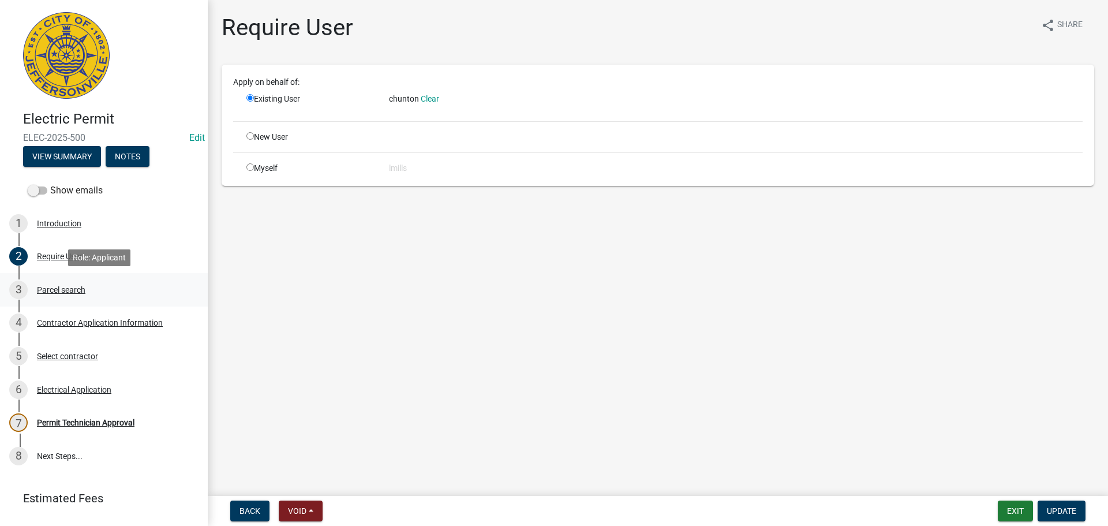
click at [59, 287] on div "Parcel search" at bounding box center [61, 290] width 48 height 8
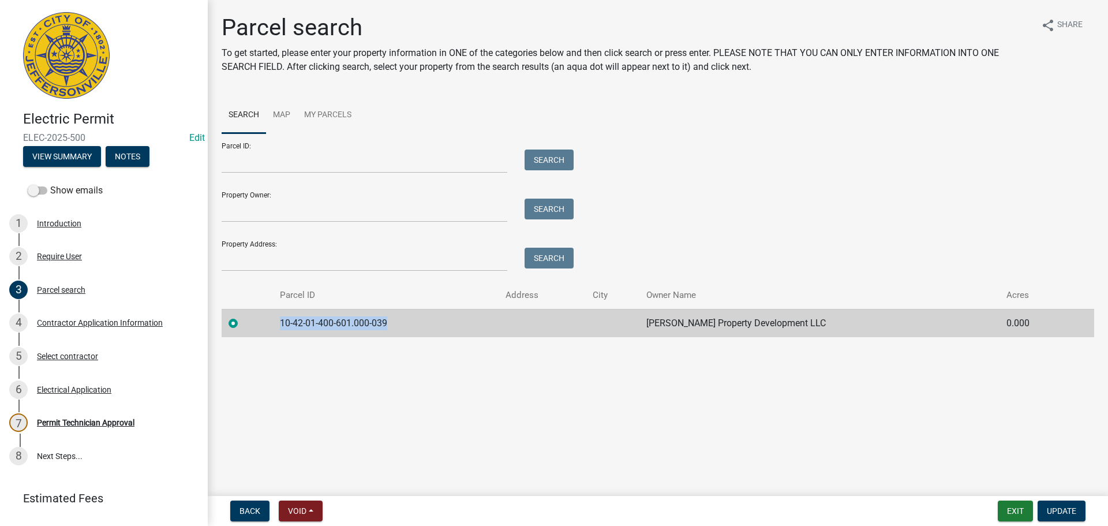
drag, startPoint x: 399, startPoint y: 322, endPoint x: 268, endPoint y: 325, distance: 131.6
click at [268, 325] on tr "10-42-01-400-601.000-039 Ellings Property Development LLC 0.000" at bounding box center [658, 323] width 873 height 28
copy td "10-42-01-400-601.000-039"
click at [94, 327] on div "4 Contractor Application Information" at bounding box center [99, 322] width 180 height 18
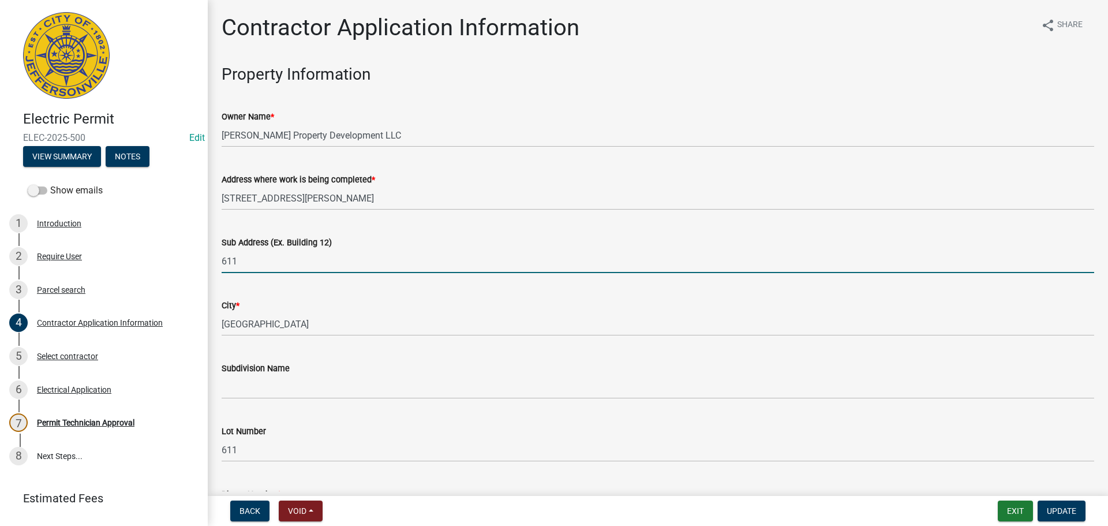
click at [223, 256] on input "611" at bounding box center [658, 261] width 873 height 24
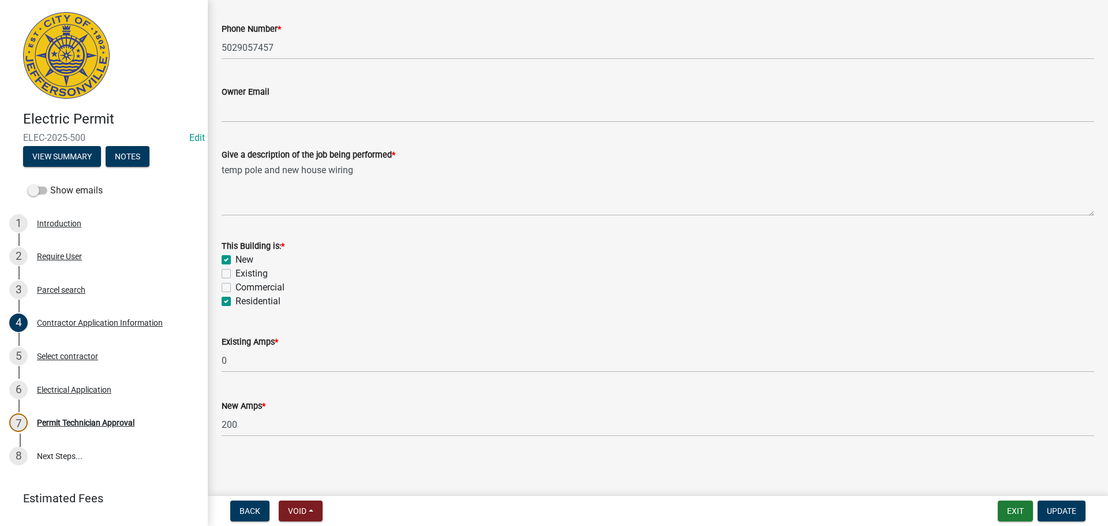
scroll to position [466, 0]
type input "1170 Dustin's Way, Lot 611"
click at [1050, 506] on span "Update" at bounding box center [1061, 510] width 29 height 9
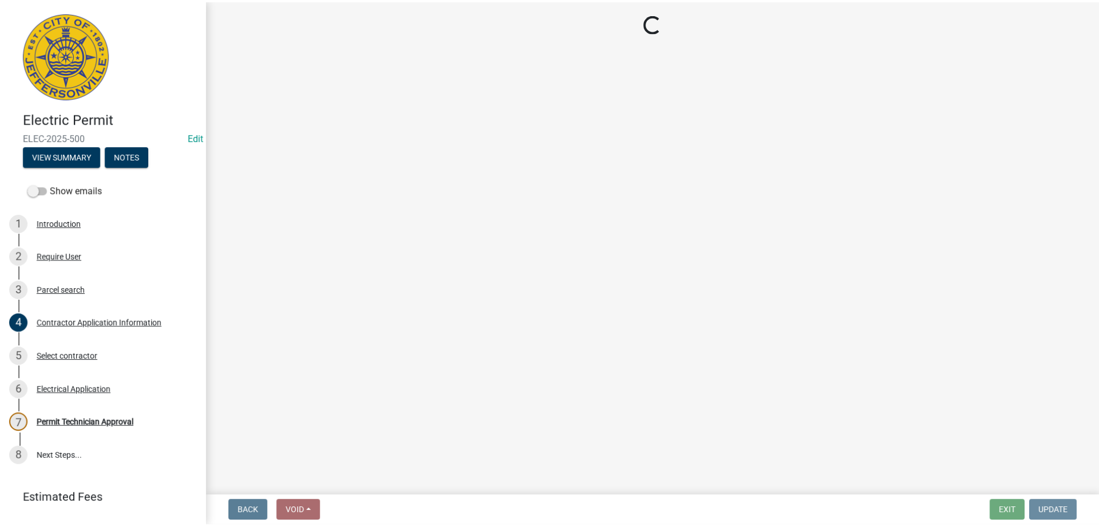
scroll to position [0, 0]
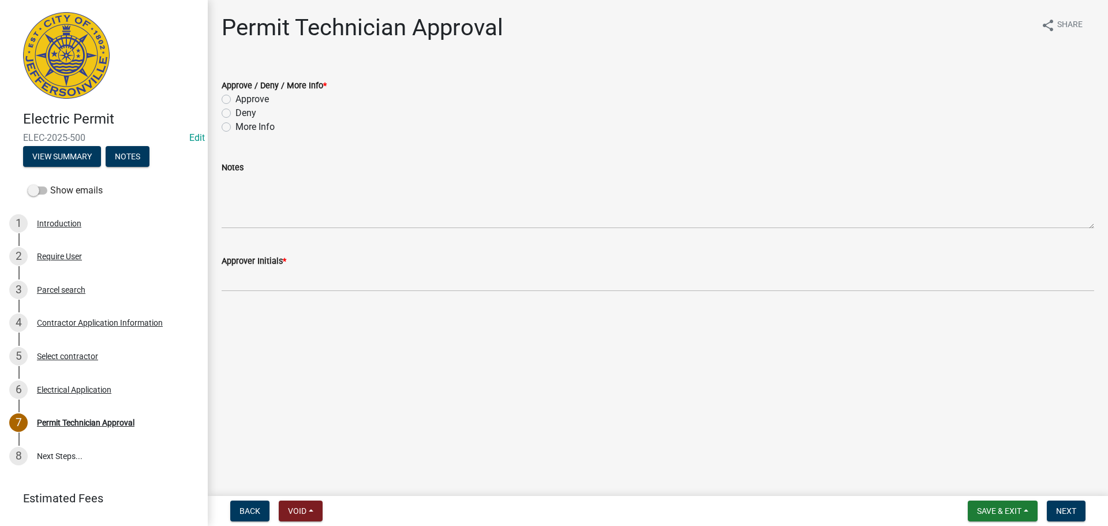
click at [258, 98] on label "Approve" at bounding box center [251, 99] width 33 height 14
click at [243, 98] on input "Approve" at bounding box center [239, 96] width 8 height 8
radio input "true"
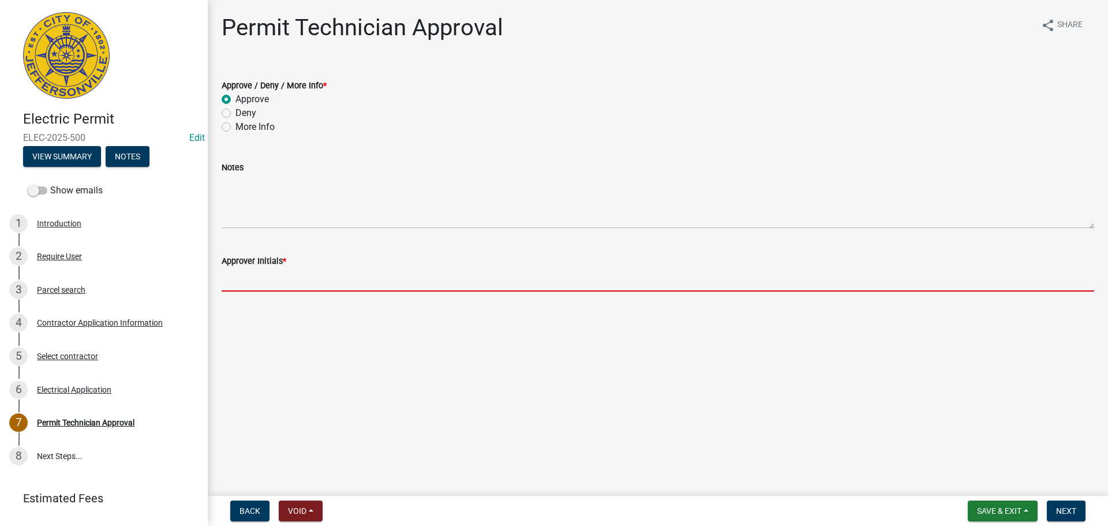
click at [268, 273] on input "Approver Initials *" at bounding box center [658, 280] width 873 height 24
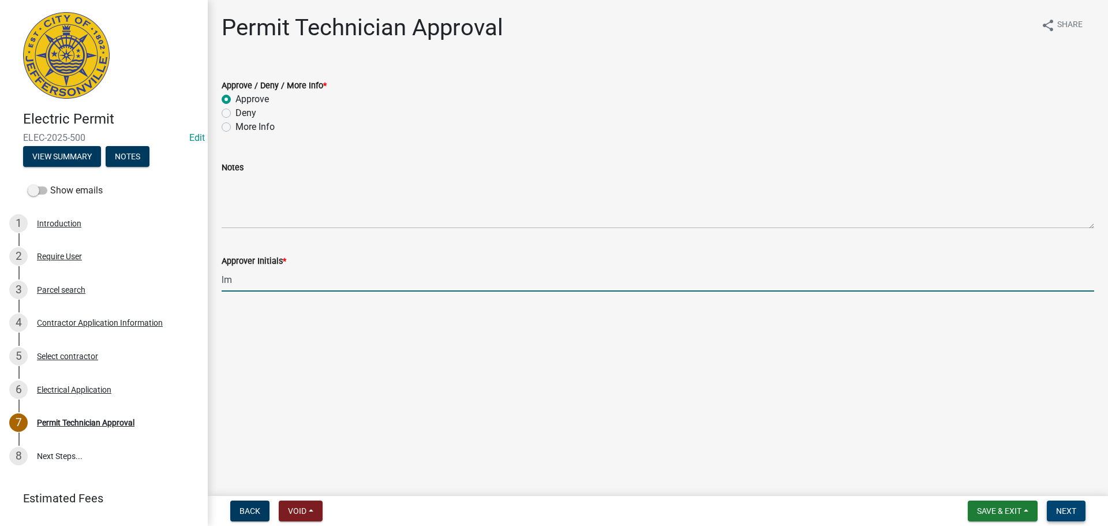
type input "lm"
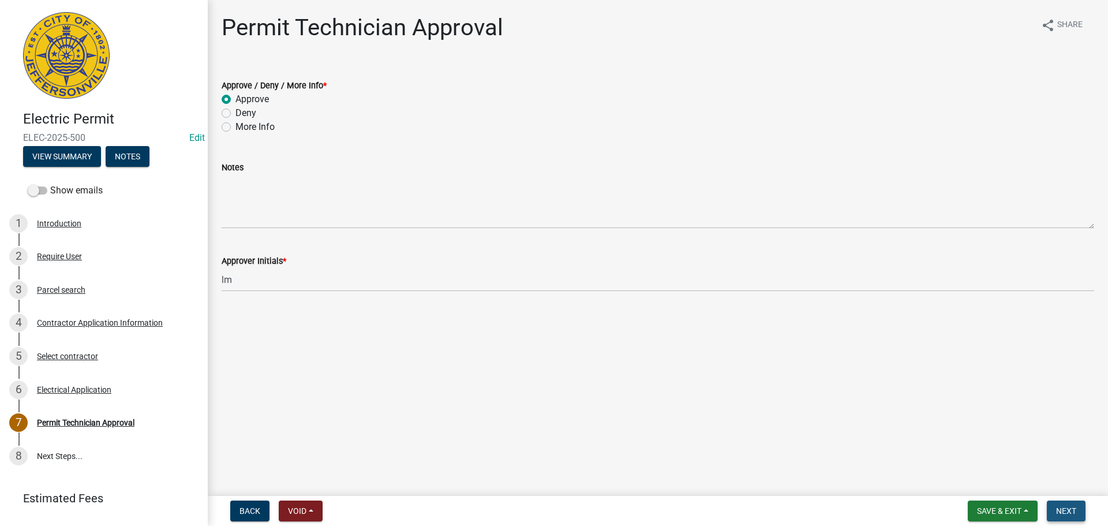
click at [1058, 508] on span "Next" at bounding box center [1066, 510] width 20 height 9
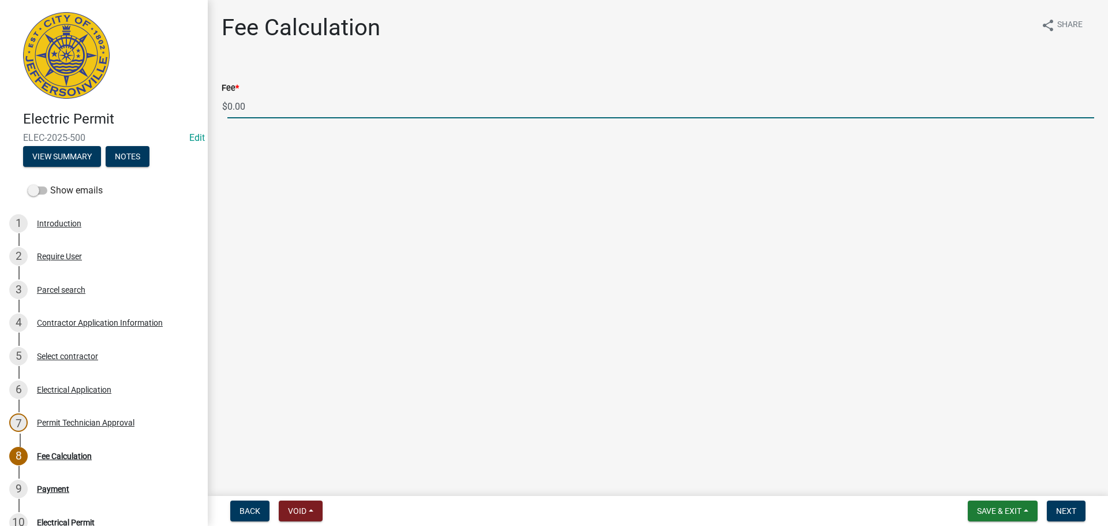
drag, startPoint x: 265, startPoint y: 105, endPoint x: 215, endPoint y: 104, distance: 50.2
click at [215, 104] on div "Fee * $ 0.00" at bounding box center [658, 92] width 890 height 54
type input "135.00"
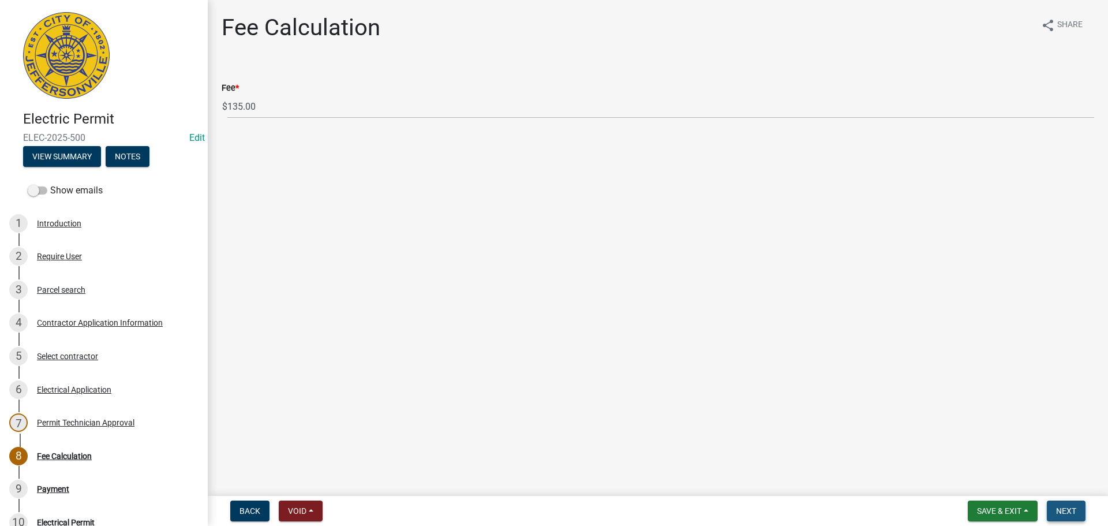
click at [1080, 508] on button "Next" at bounding box center [1066, 510] width 39 height 21
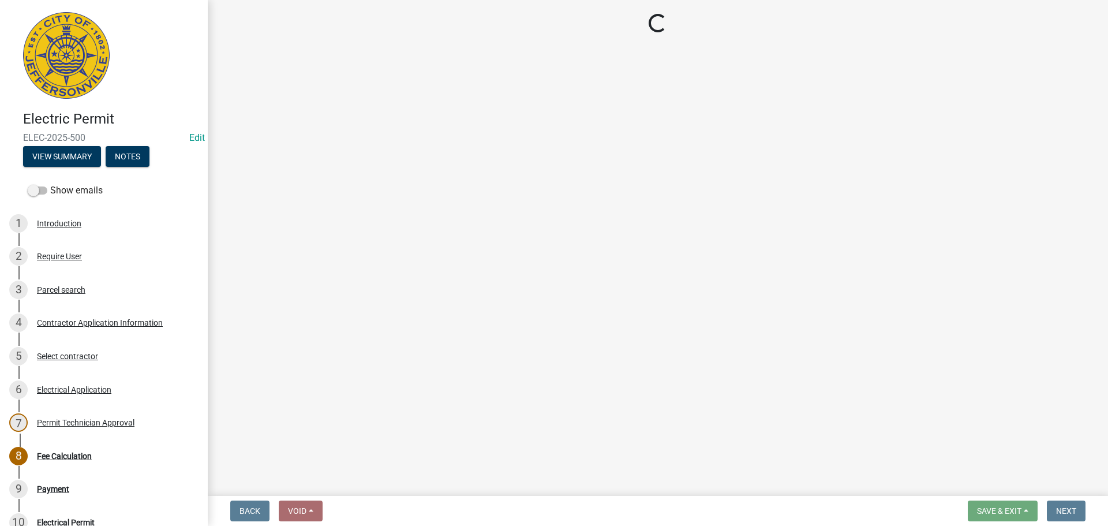
select select "3: 3"
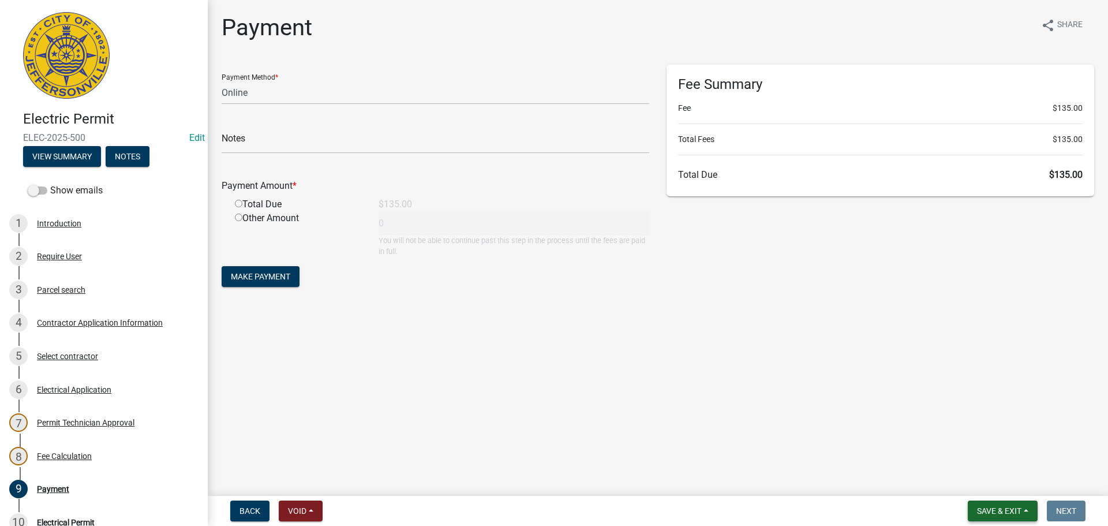
click at [999, 507] on span "Save & Exit" at bounding box center [999, 510] width 44 height 9
click at [1000, 485] on button "Save & Exit" at bounding box center [991, 481] width 92 height 28
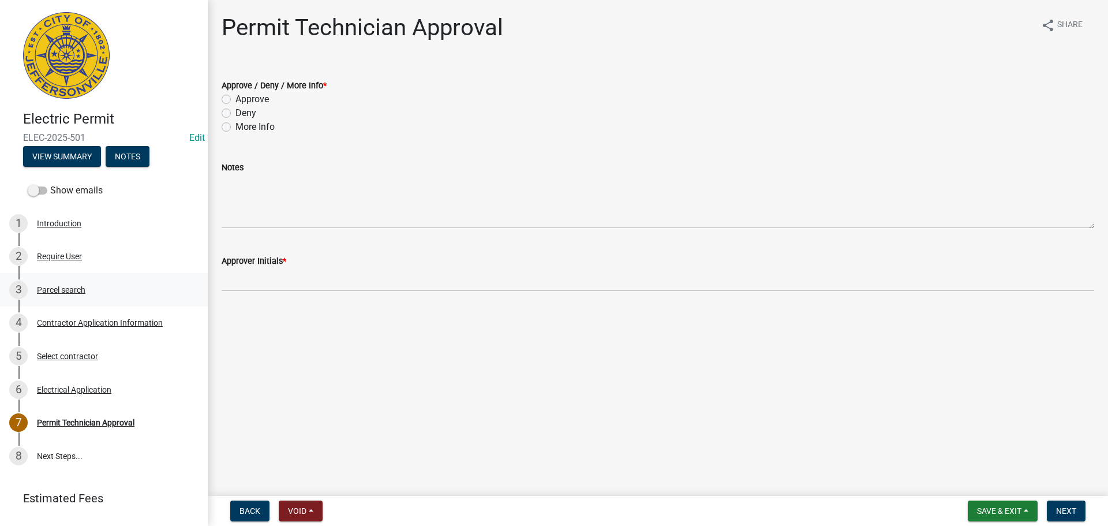
click at [55, 289] on div "Parcel search" at bounding box center [61, 290] width 48 height 8
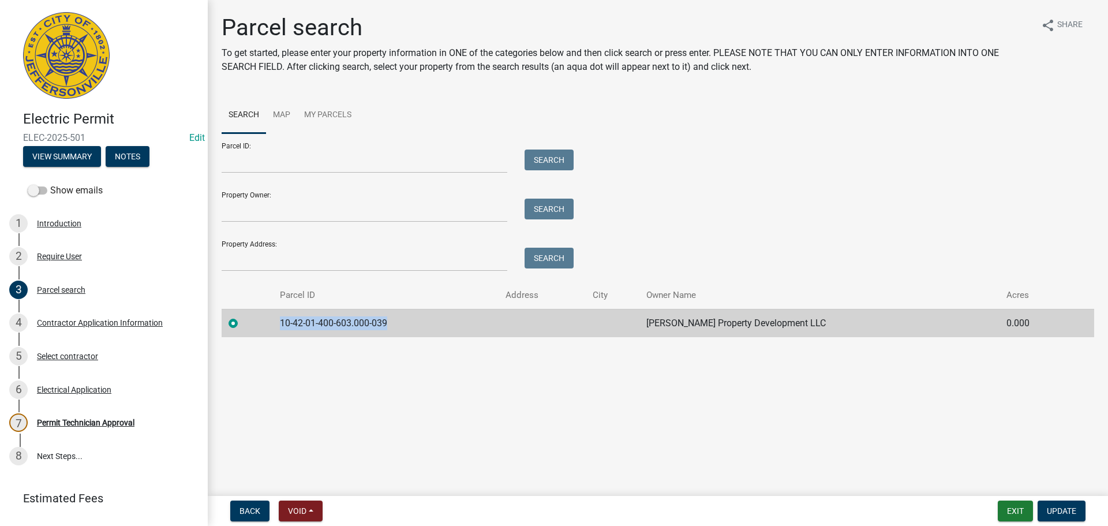
drag, startPoint x: 406, startPoint y: 328, endPoint x: 276, endPoint y: 324, distance: 130.5
click at [276, 324] on tr "10-42-01-400-603.000-039 [PERSON_NAME] Property Development LLC 0.000" at bounding box center [658, 323] width 873 height 28
copy td "10-42-01-400-603.000-039"
click at [81, 323] on div "Contractor Application Information" at bounding box center [100, 323] width 126 height 8
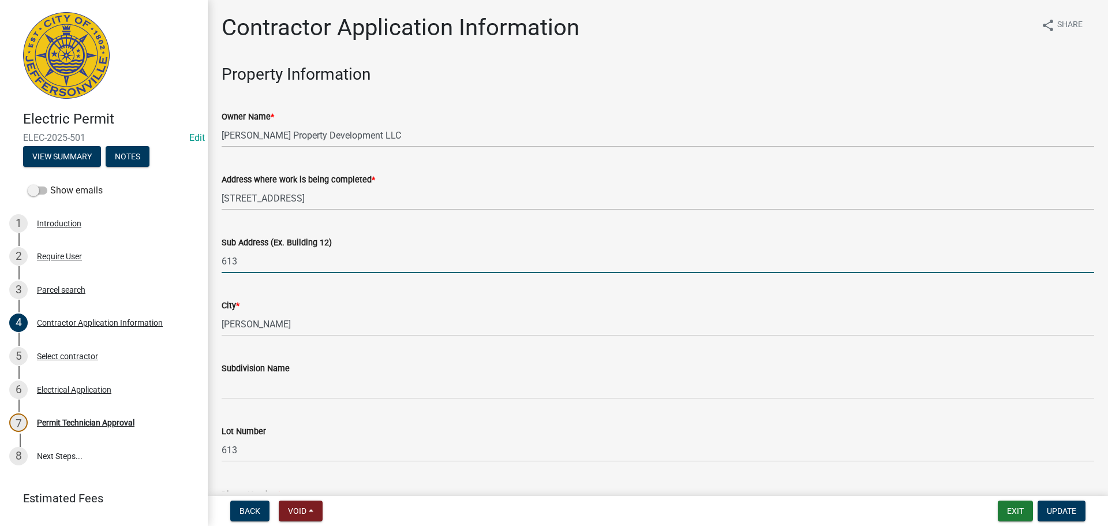
click at [223, 259] on input "613" at bounding box center [658, 261] width 873 height 24
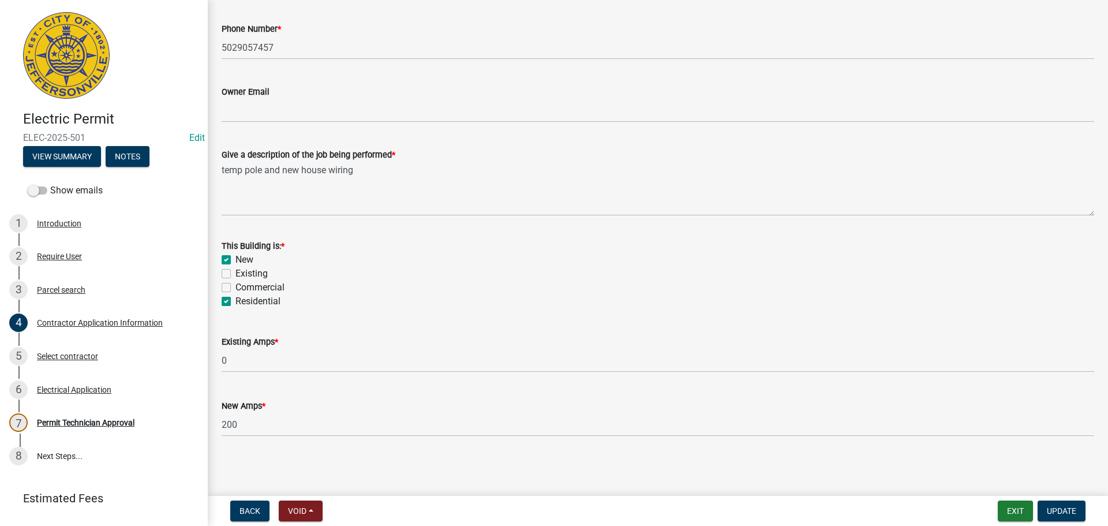
scroll to position [466, 0]
type input "[STREET_ADDRESS][PERSON_NAME]"
click at [1060, 508] on span "Update" at bounding box center [1061, 510] width 29 height 9
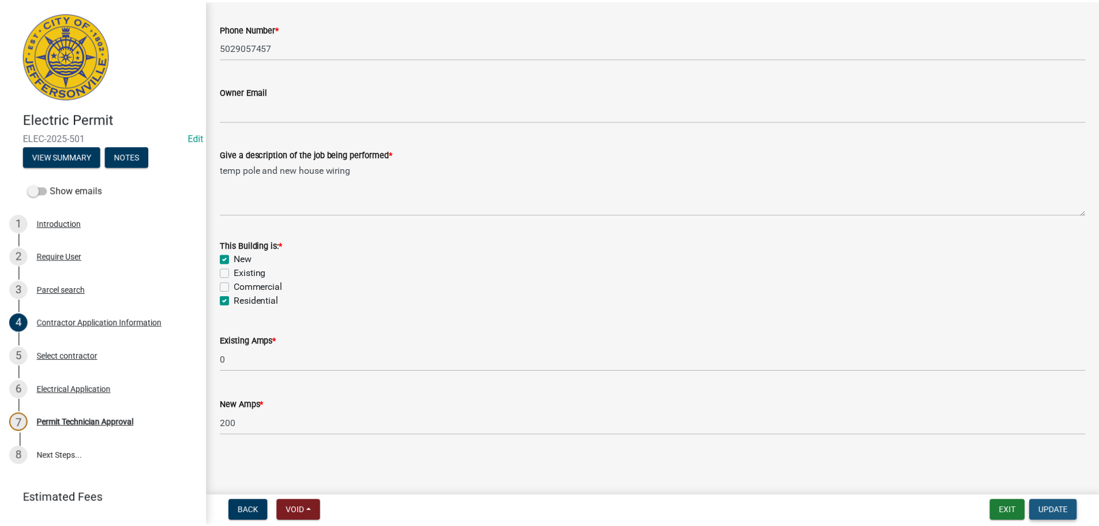
scroll to position [0, 0]
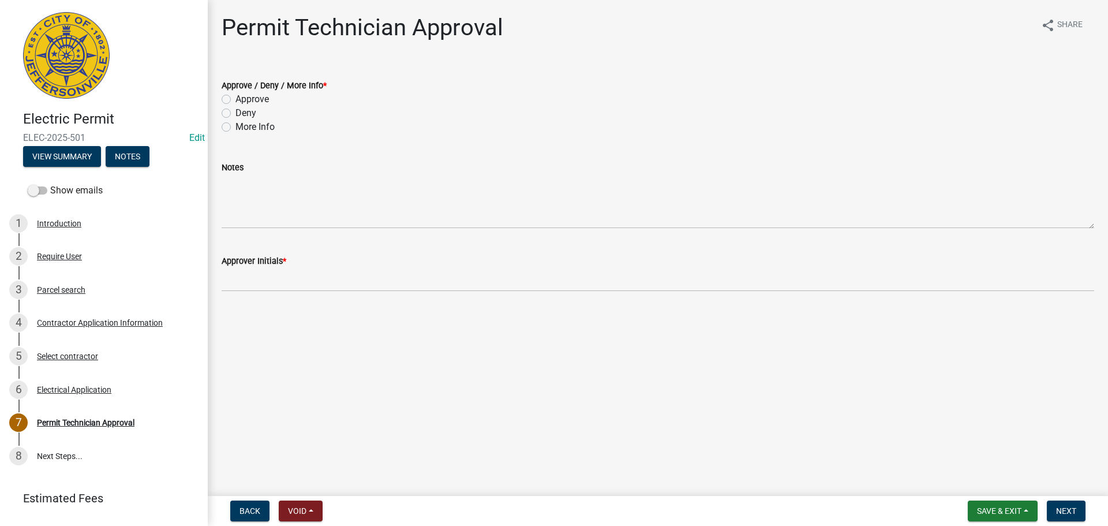
drag, startPoint x: 260, startPoint y: 99, endPoint x: 247, endPoint y: 118, distance: 22.7
click at [260, 99] on label "Approve" at bounding box center [251, 99] width 33 height 14
click at [243, 99] on input "Approve" at bounding box center [239, 96] width 8 height 8
radio input "true"
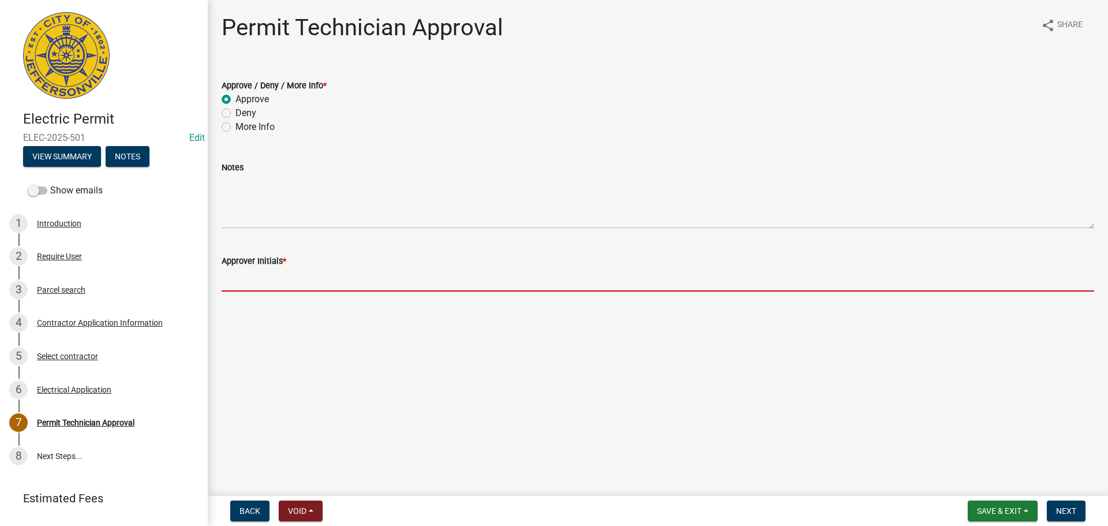
click at [285, 279] on input "Approver Initials *" at bounding box center [658, 280] width 873 height 24
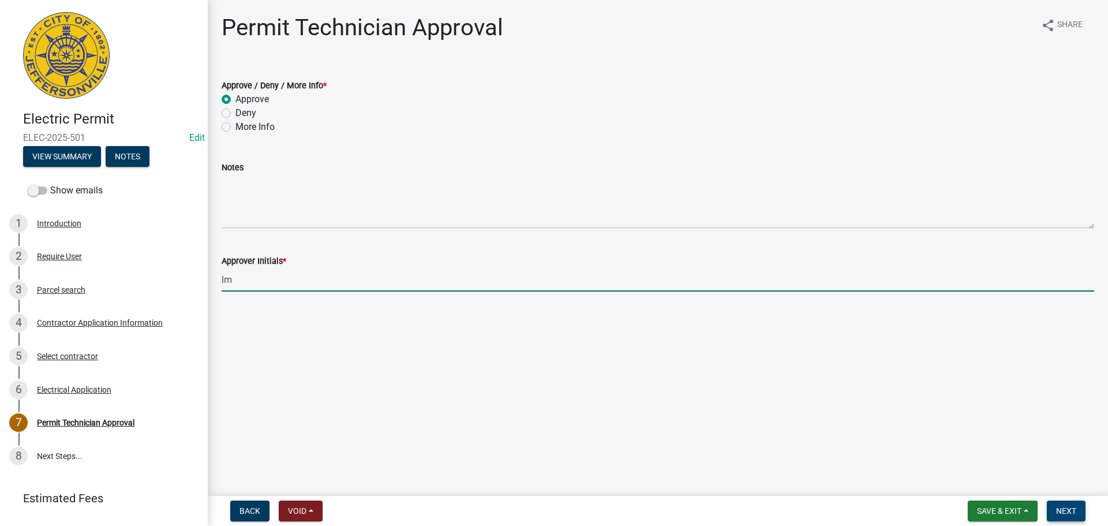
type input "lm"
click at [1071, 511] on span "Next" at bounding box center [1066, 510] width 20 height 9
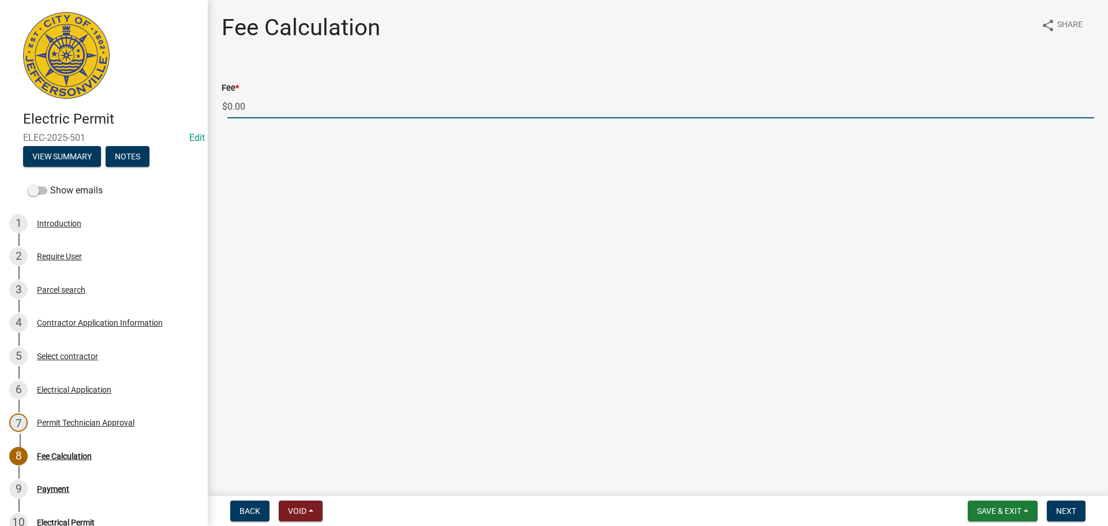
drag, startPoint x: 272, startPoint y: 113, endPoint x: 191, endPoint y: 108, distance: 81.5
click at [191, 108] on div "Electric Permit ELEC-2025-501 Edit View Summary Notes Show emails 1 Introductio…" at bounding box center [554, 263] width 1108 height 526
type input "135.00"
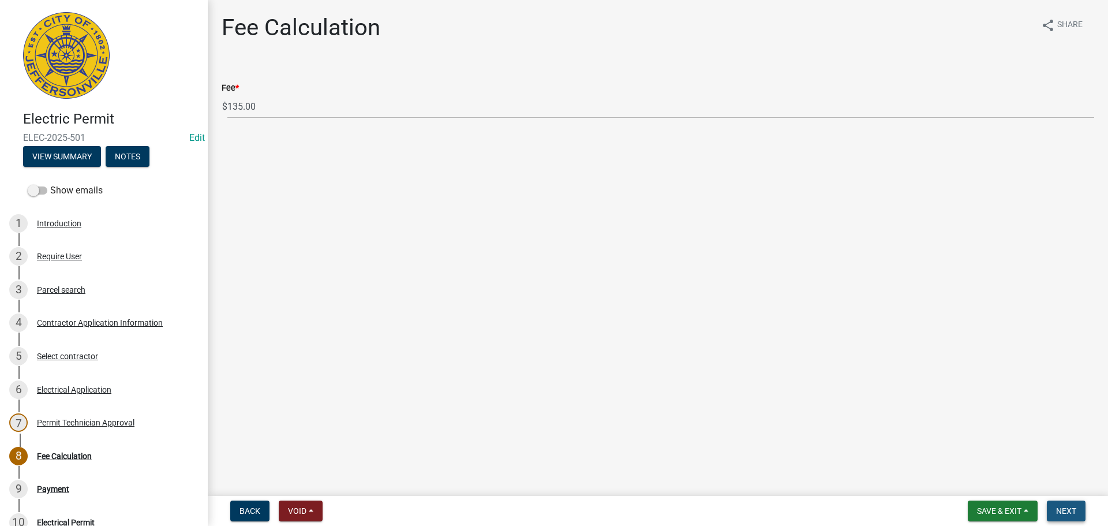
click at [1057, 508] on span "Next" at bounding box center [1066, 510] width 20 height 9
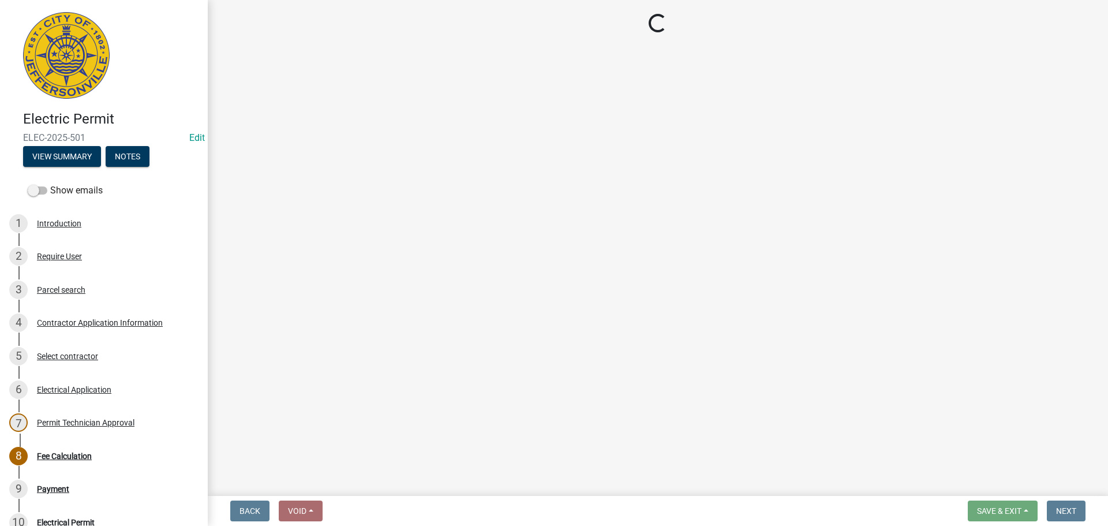
select select "3: 3"
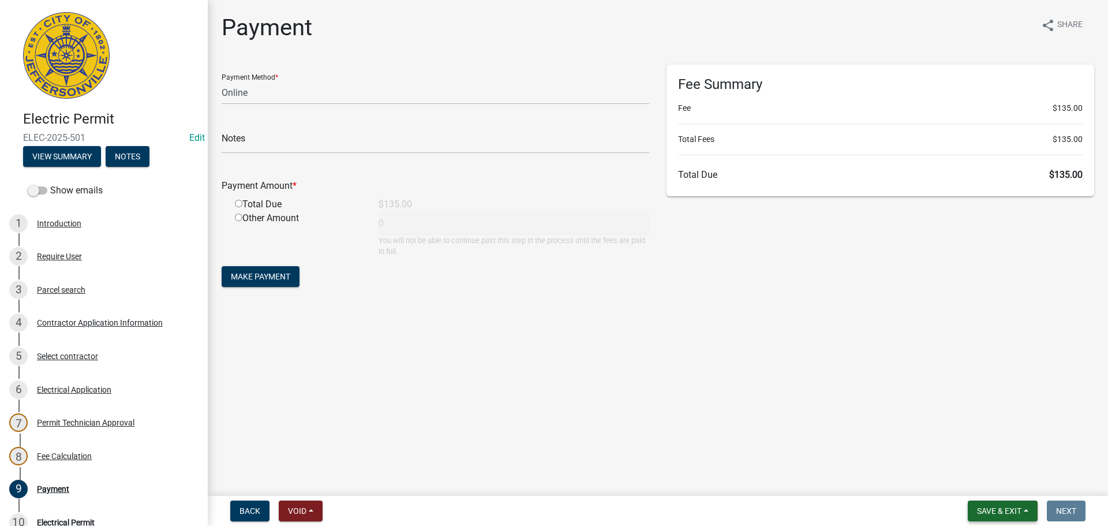
click at [993, 506] on span "Save & Exit" at bounding box center [999, 510] width 44 height 9
click at [1000, 480] on button "Save & Exit" at bounding box center [991, 481] width 92 height 28
